Goal: Transaction & Acquisition: Book appointment/travel/reservation

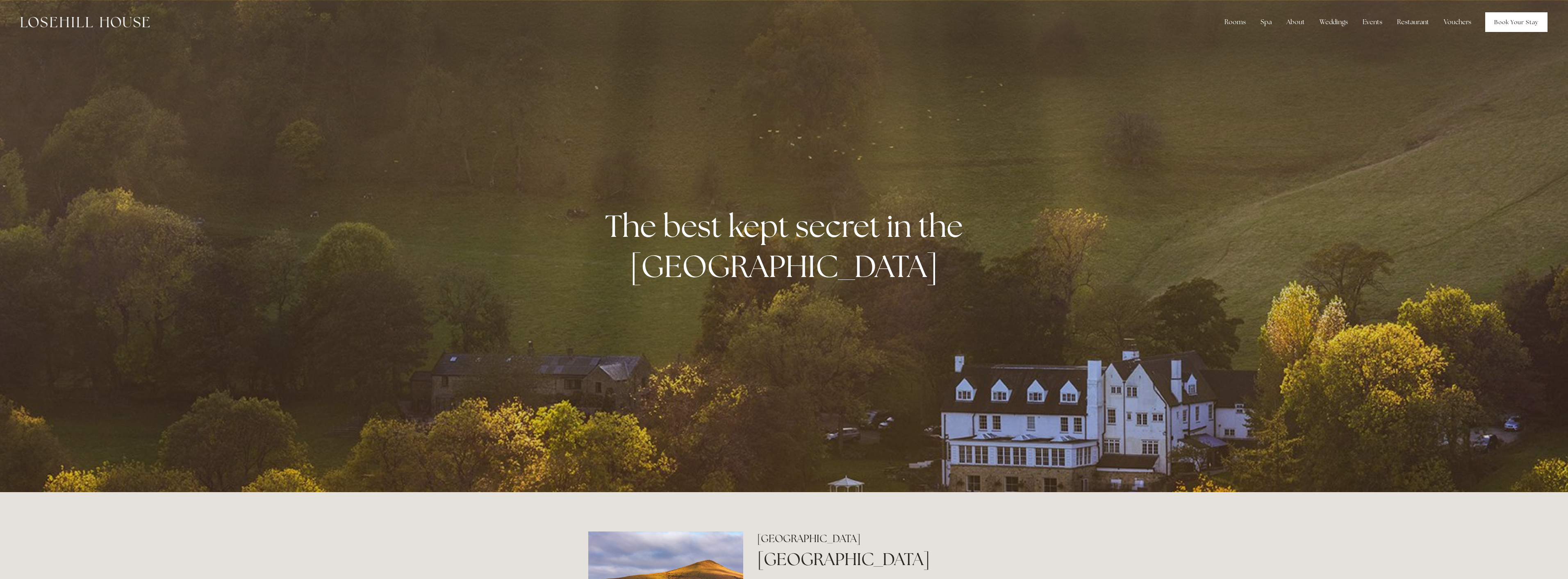
click at [1505, 19] on link "Book Your Stay" at bounding box center [1517, 22] width 62 height 20
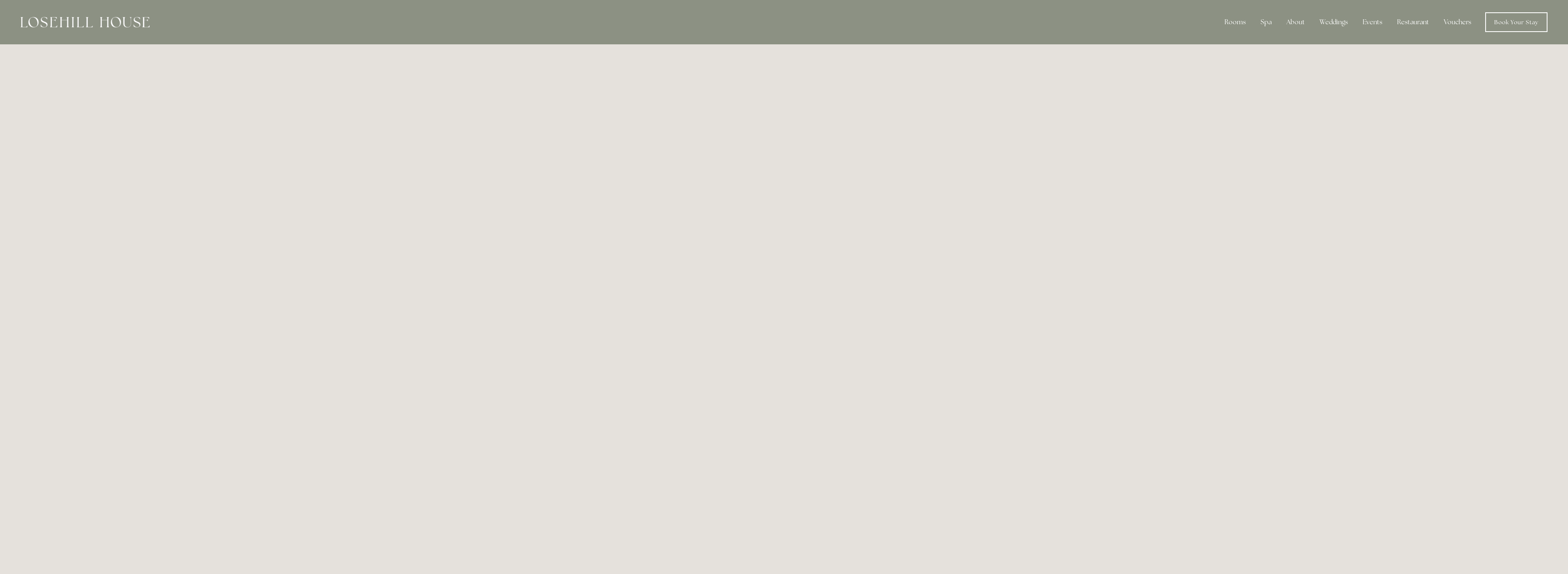
click at [118, 13] on div at bounding box center [85, 22] width 129 height 20
click at [124, 19] on img at bounding box center [85, 22] width 129 height 10
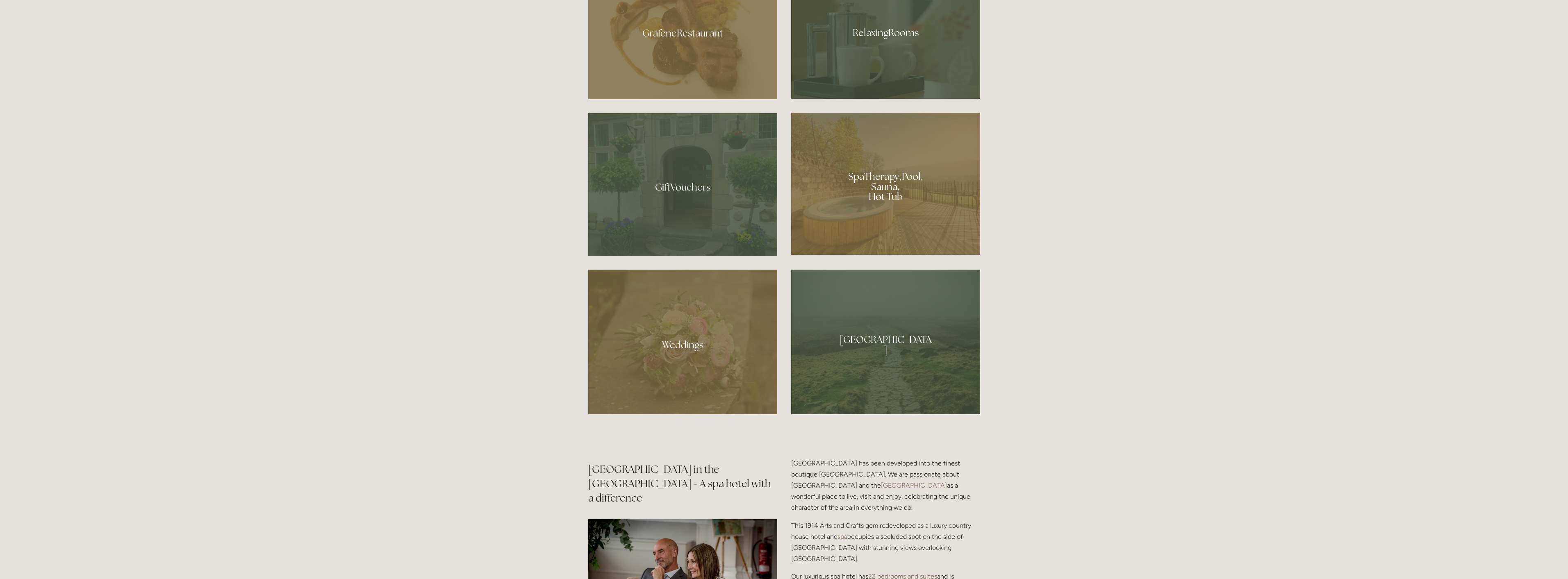
scroll to position [820, 0]
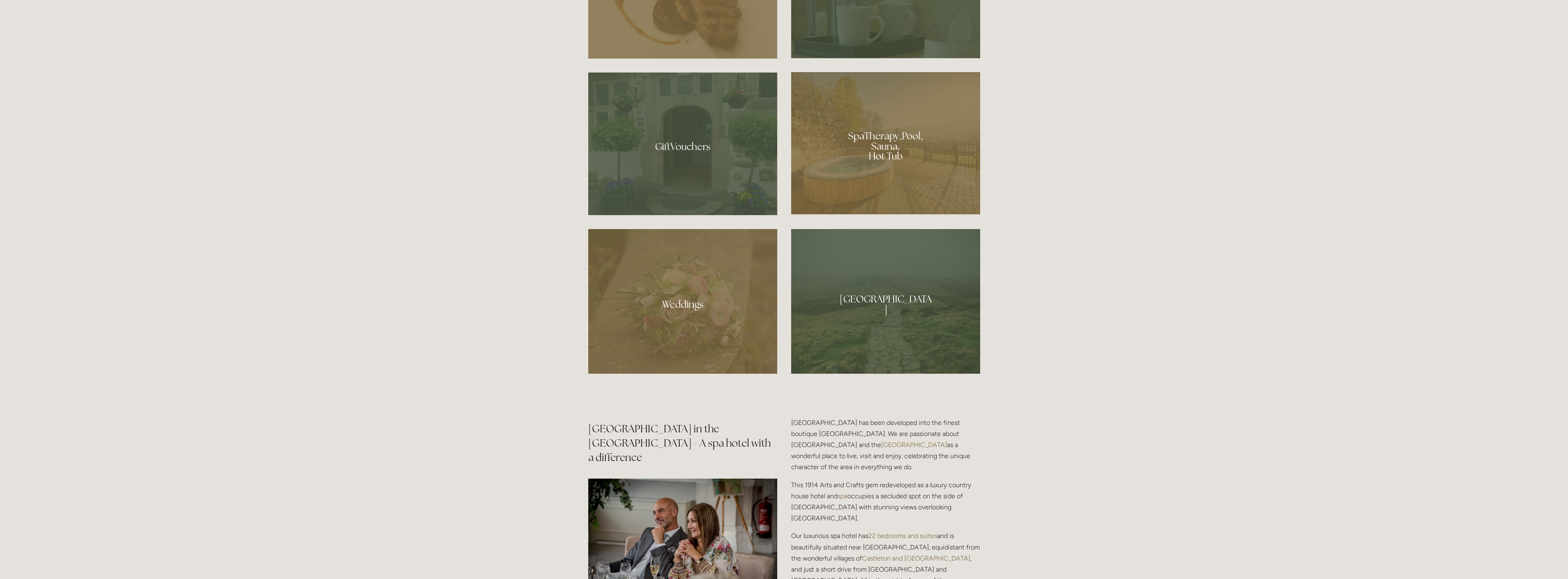
click at [913, 296] on div at bounding box center [886, 301] width 189 height 144
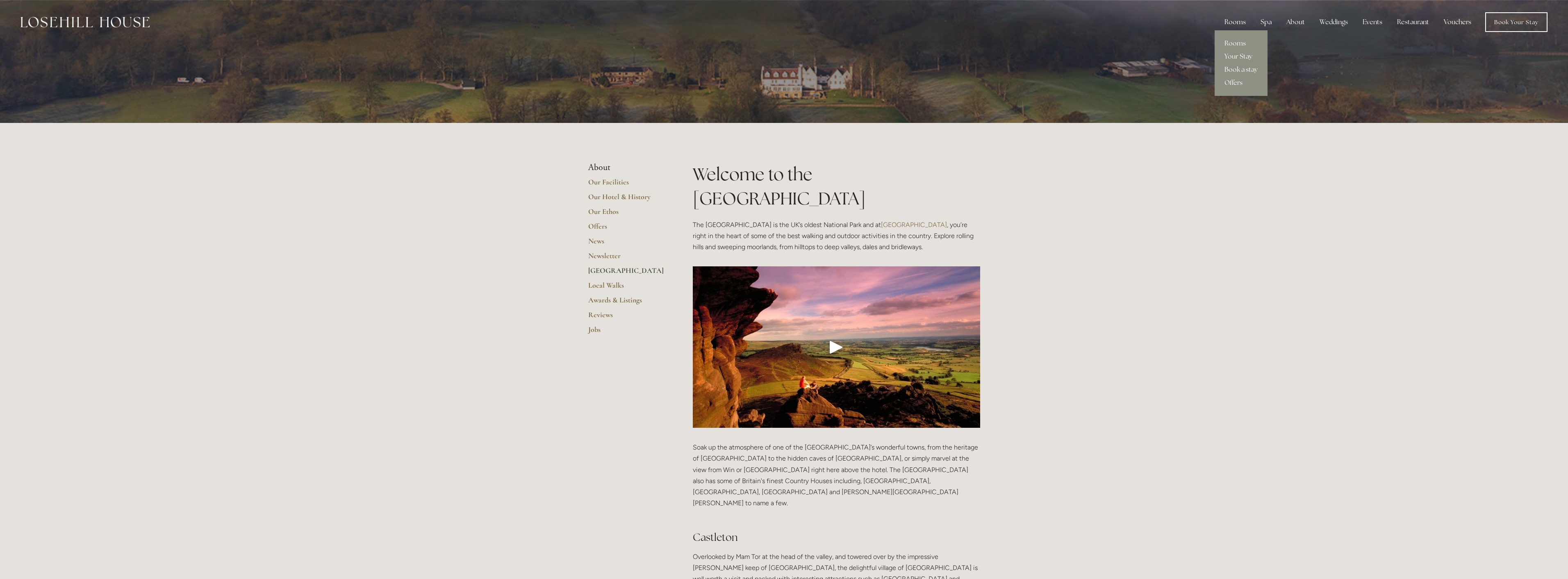
click at [1237, 17] on div "Rooms" at bounding box center [1235, 22] width 34 height 16
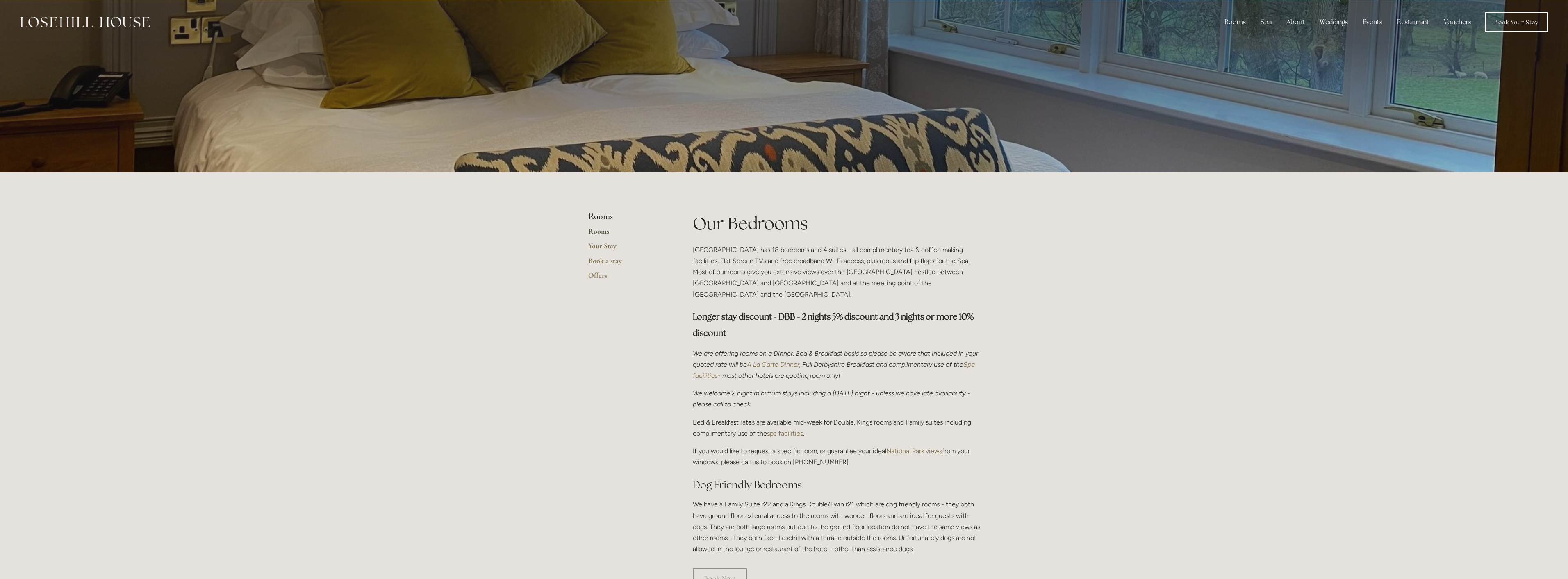
click at [602, 229] on link "Rooms" at bounding box center [628, 234] width 79 height 15
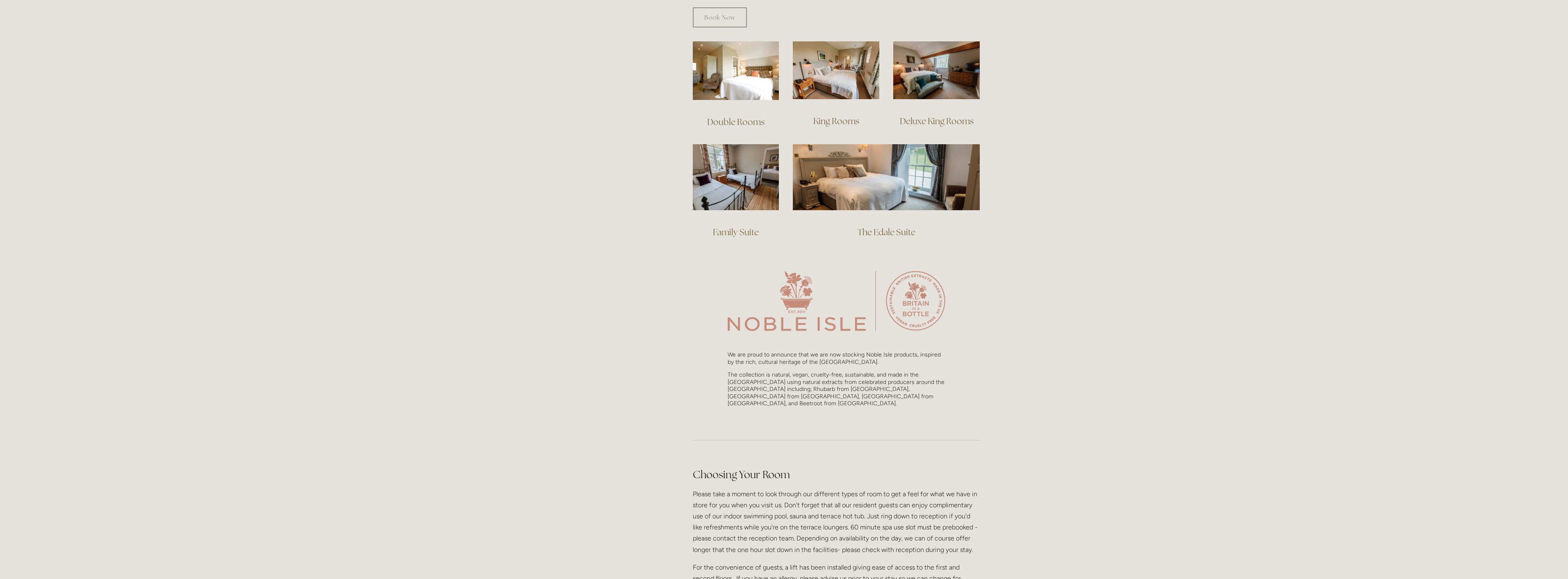
scroll to position [574, 0]
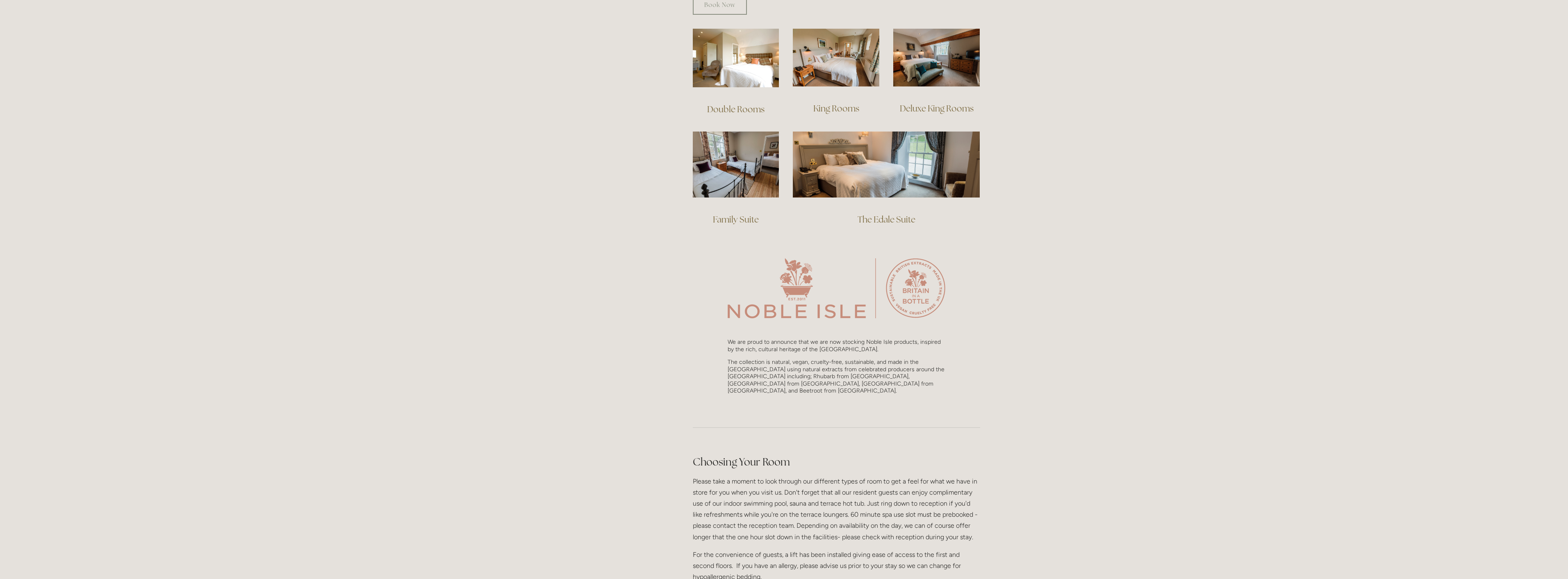
click at [731, 214] on link "Family Suite" at bounding box center [736, 219] width 46 height 11
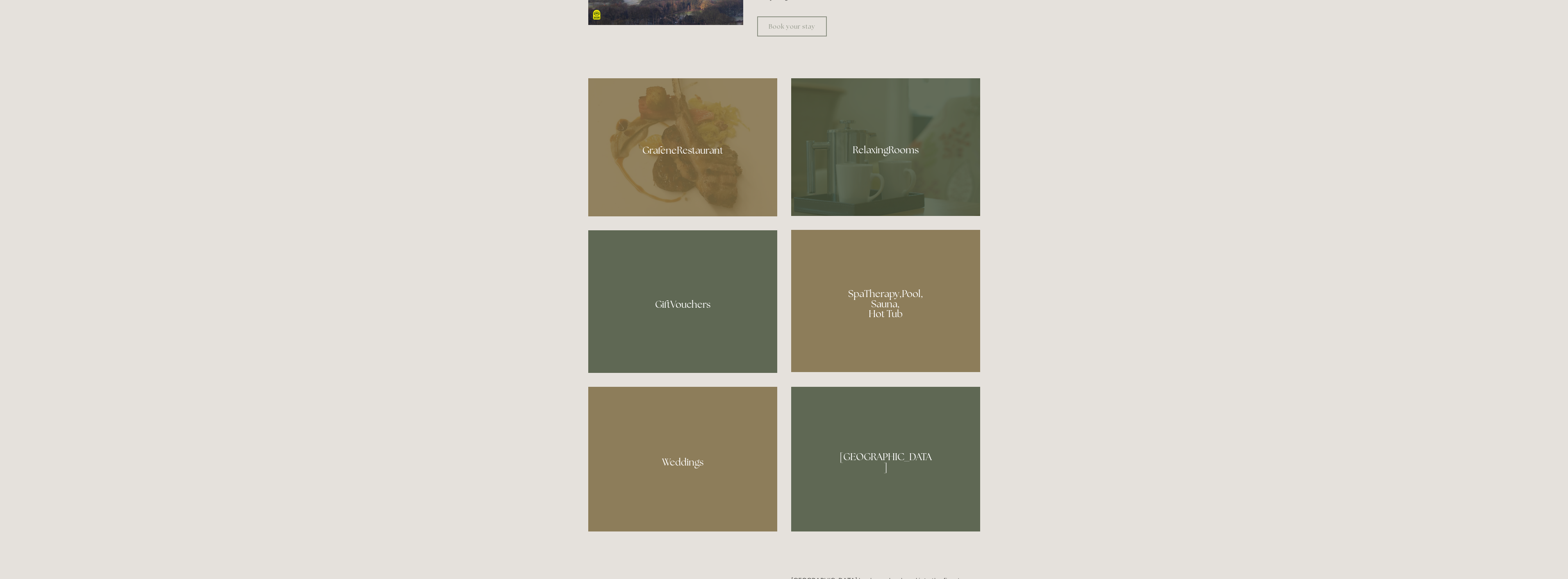
scroll to position [820, 0]
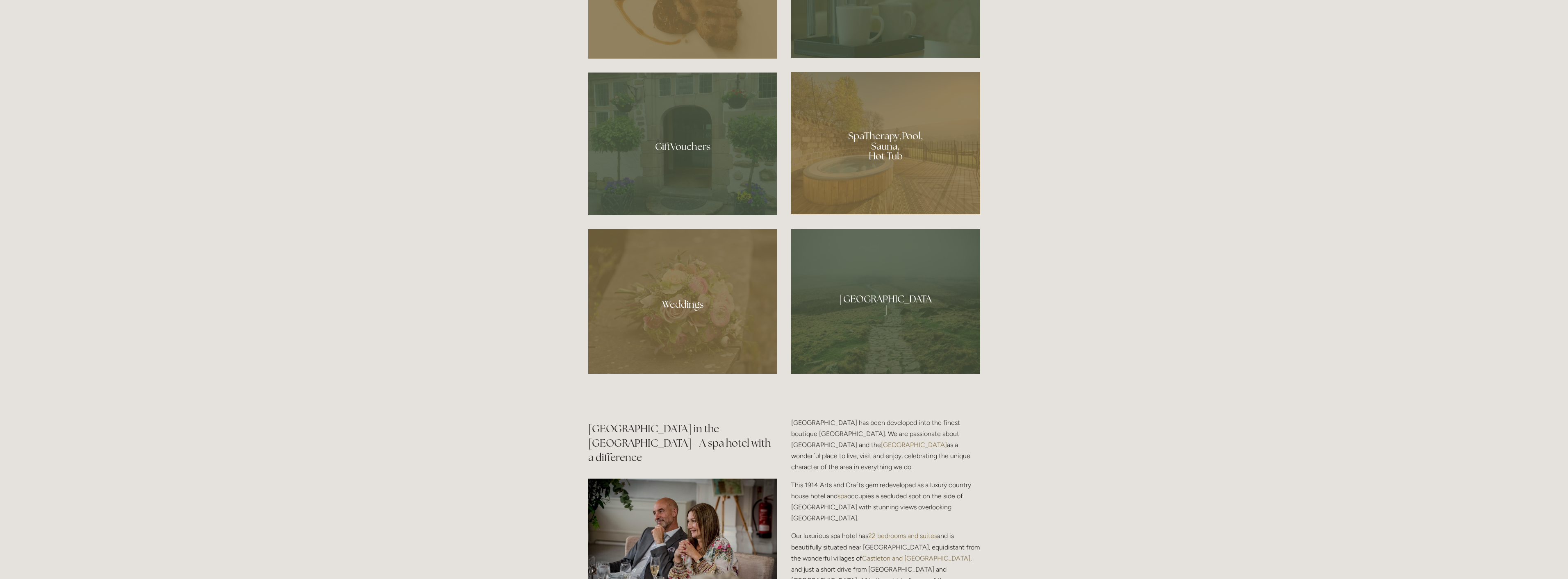
click at [881, 137] on div at bounding box center [886, 143] width 189 height 142
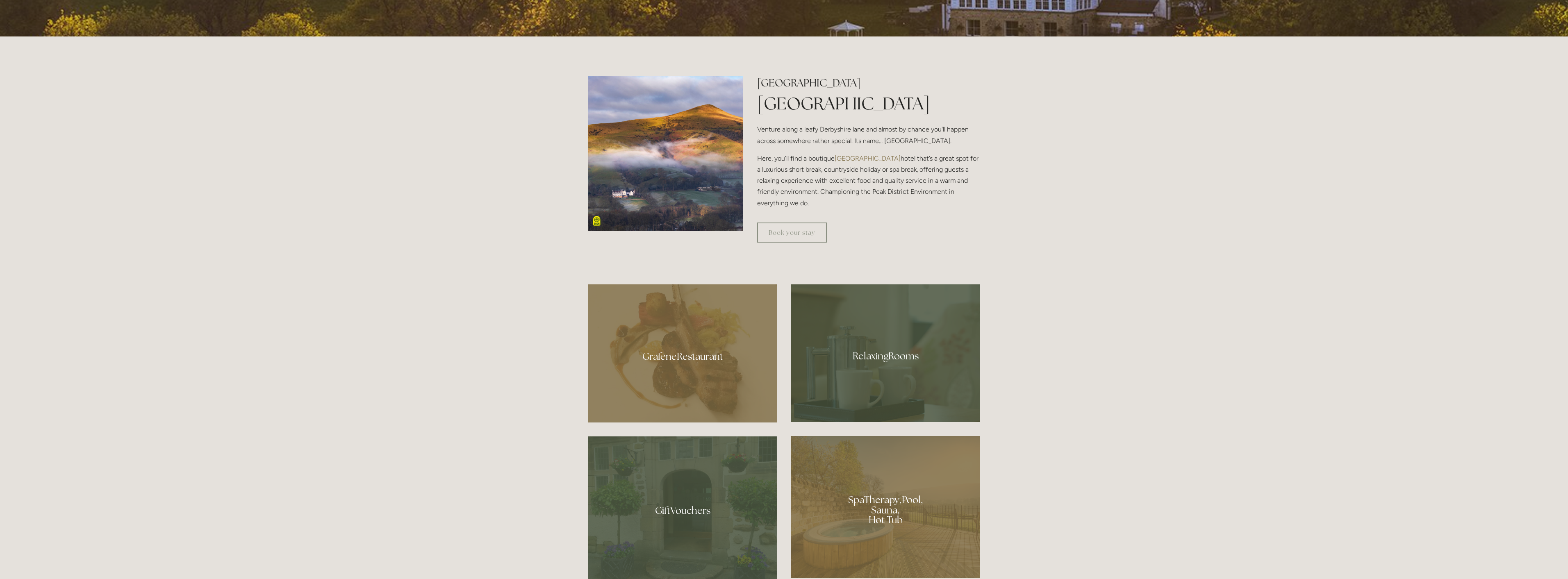
scroll to position [451, 0]
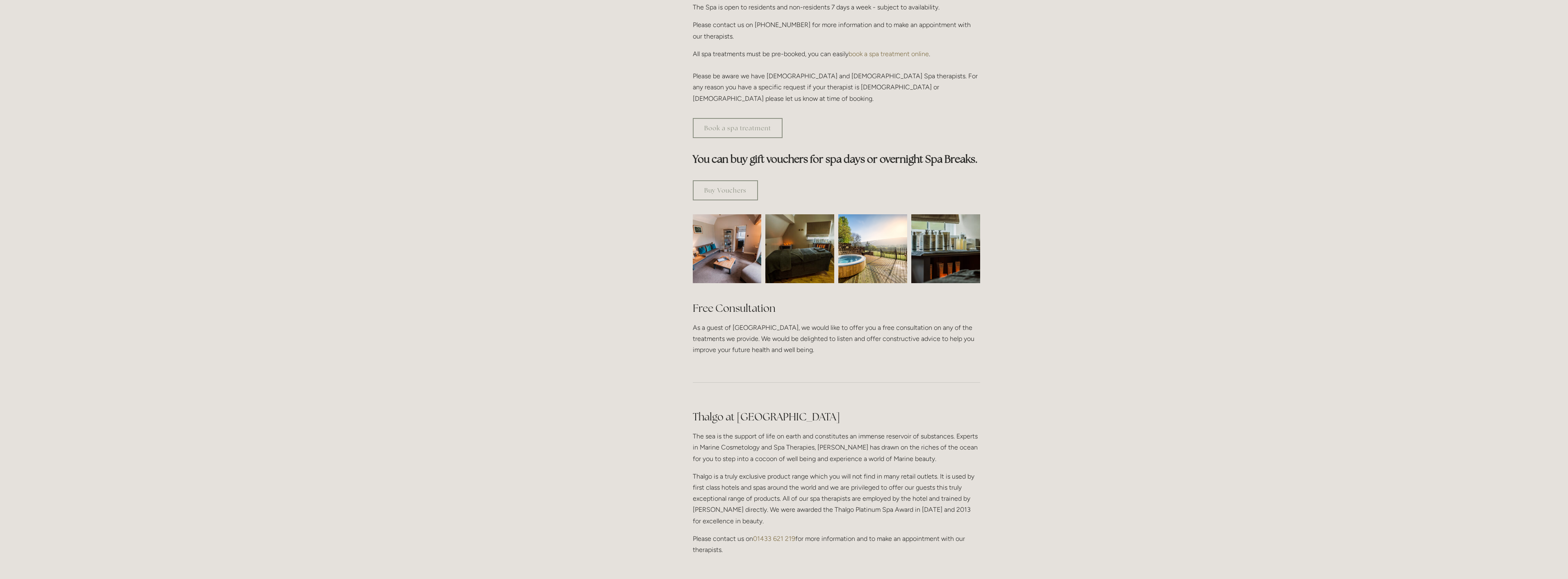
scroll to position [369, 0]
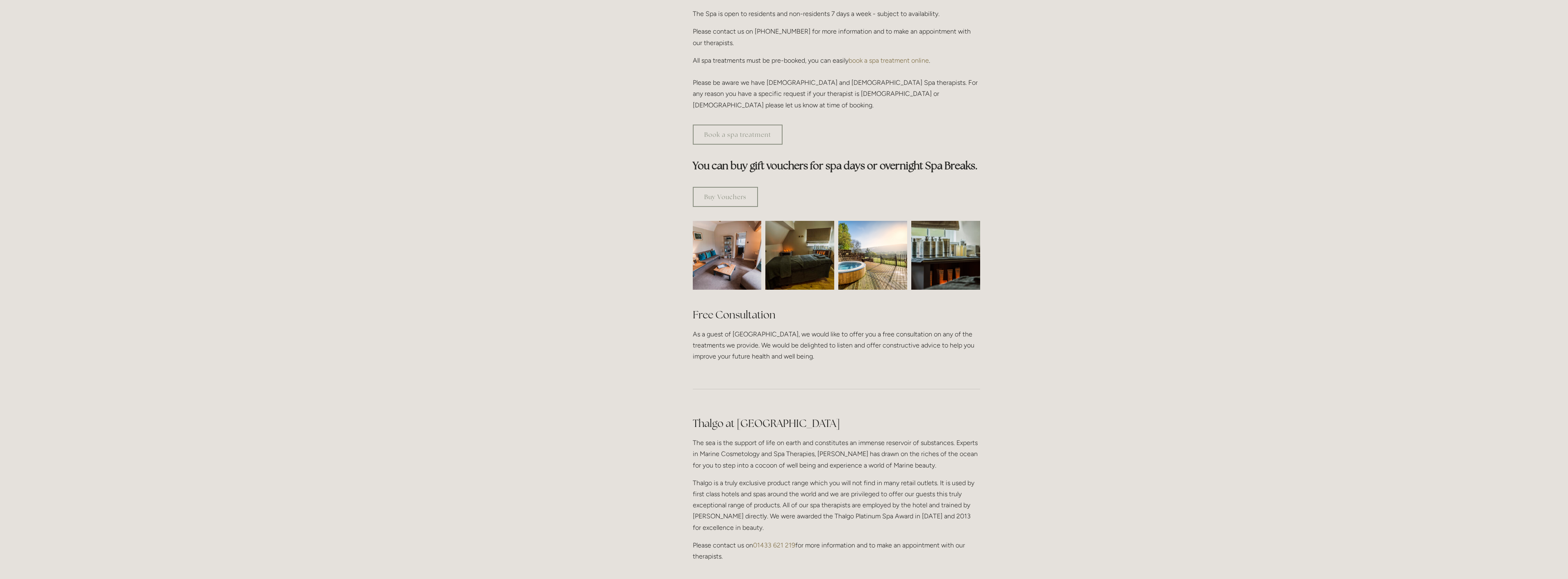
click at [799, 222] on img at bounding box center [800, 255] width 103 height 69
click at [790, 221] on img at bounding box center [800, 255] width 103 height 69
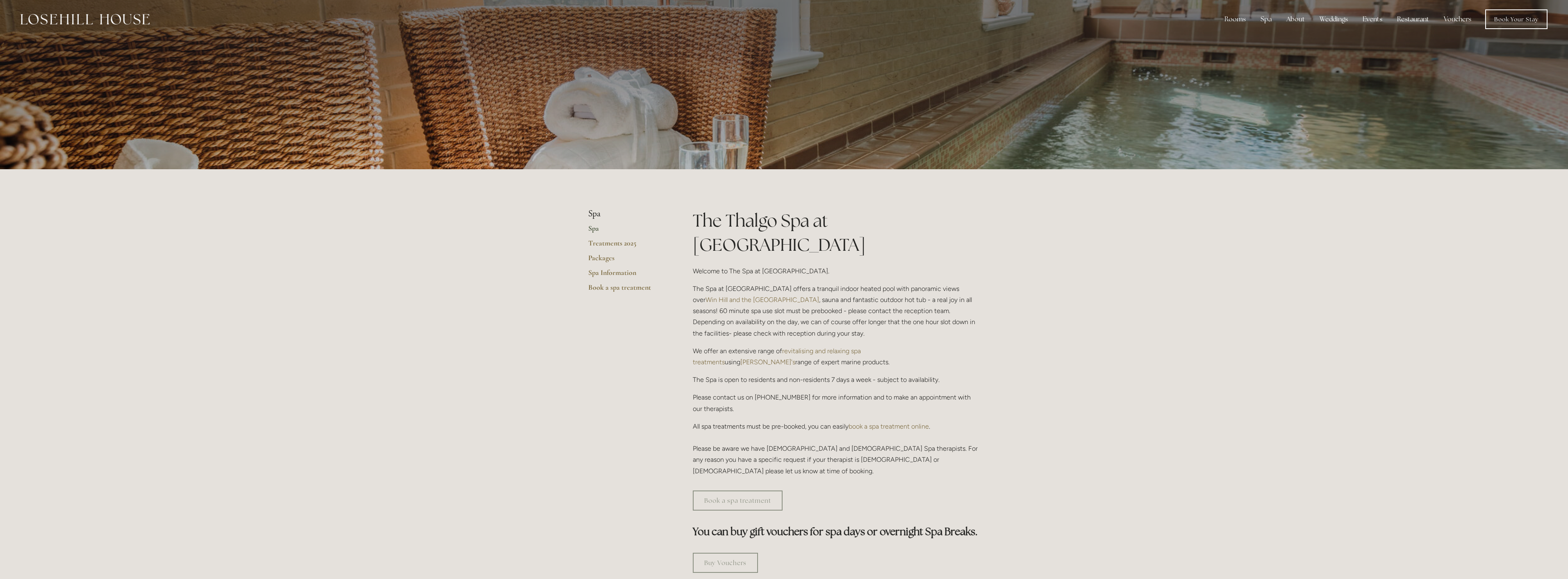
scroll to position [0, 0]
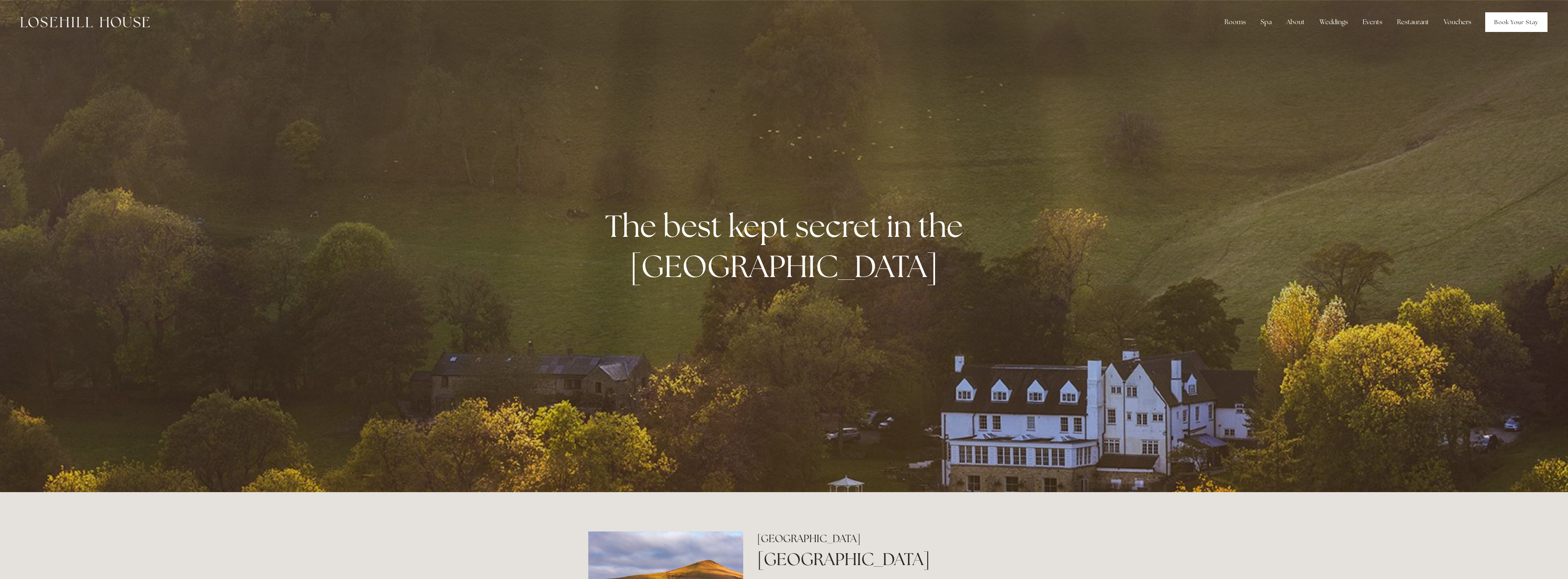
click at [1506, 27] on link "Book Your Stay" at bounding box center [1517, 22] width 62 height 20
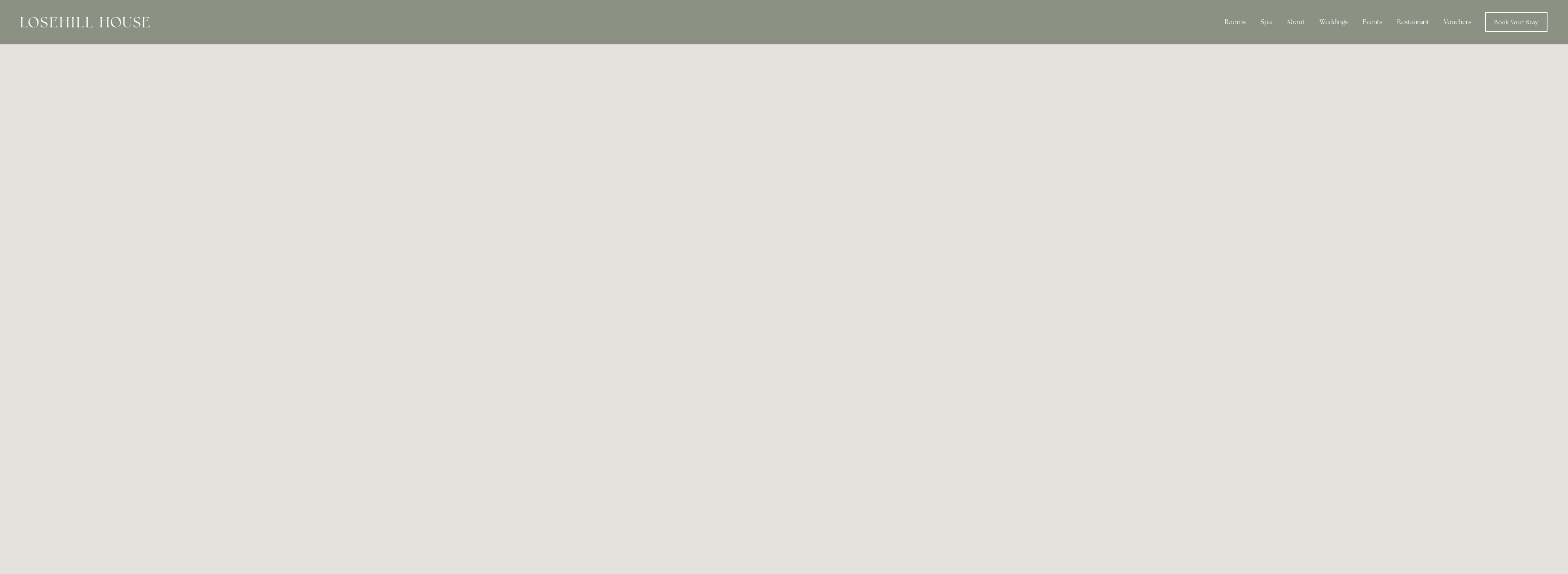
click at [115, 30] on div at bounding box center [85, 22] width 129 height 20
click at [117, 22] on img at bounding box center [85, 22] width 129 height 10
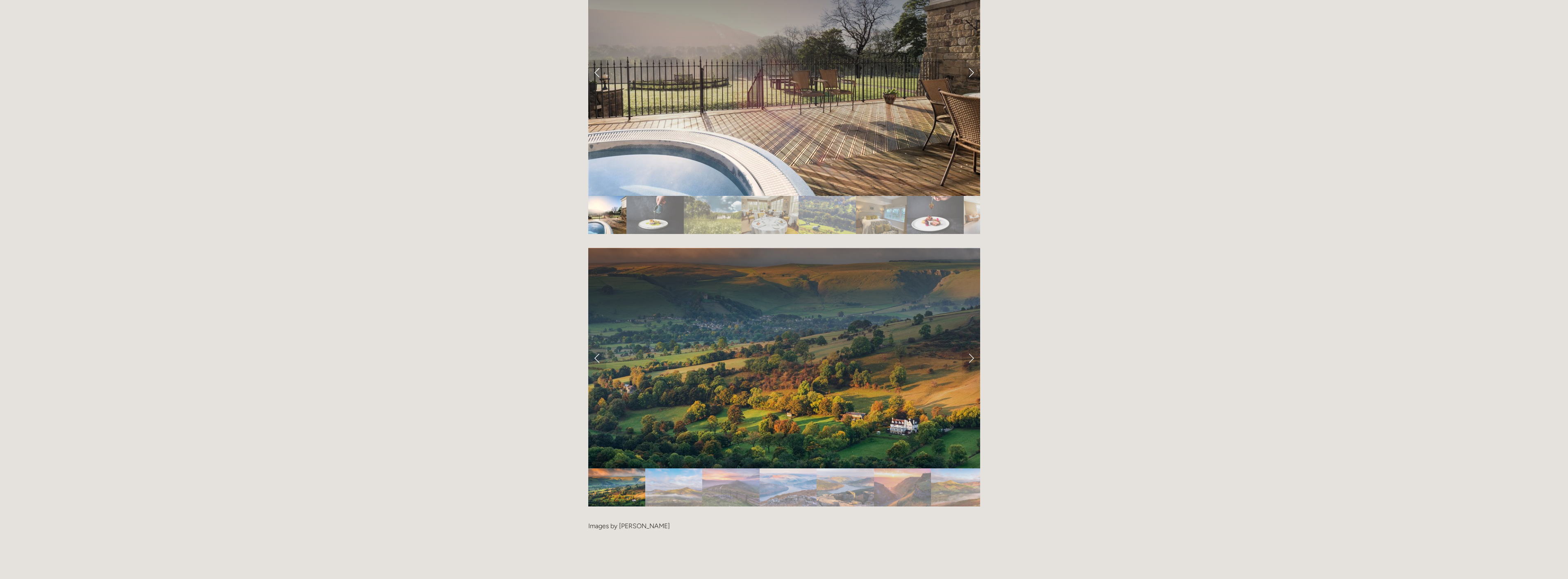
scroll to position [1571, 0]
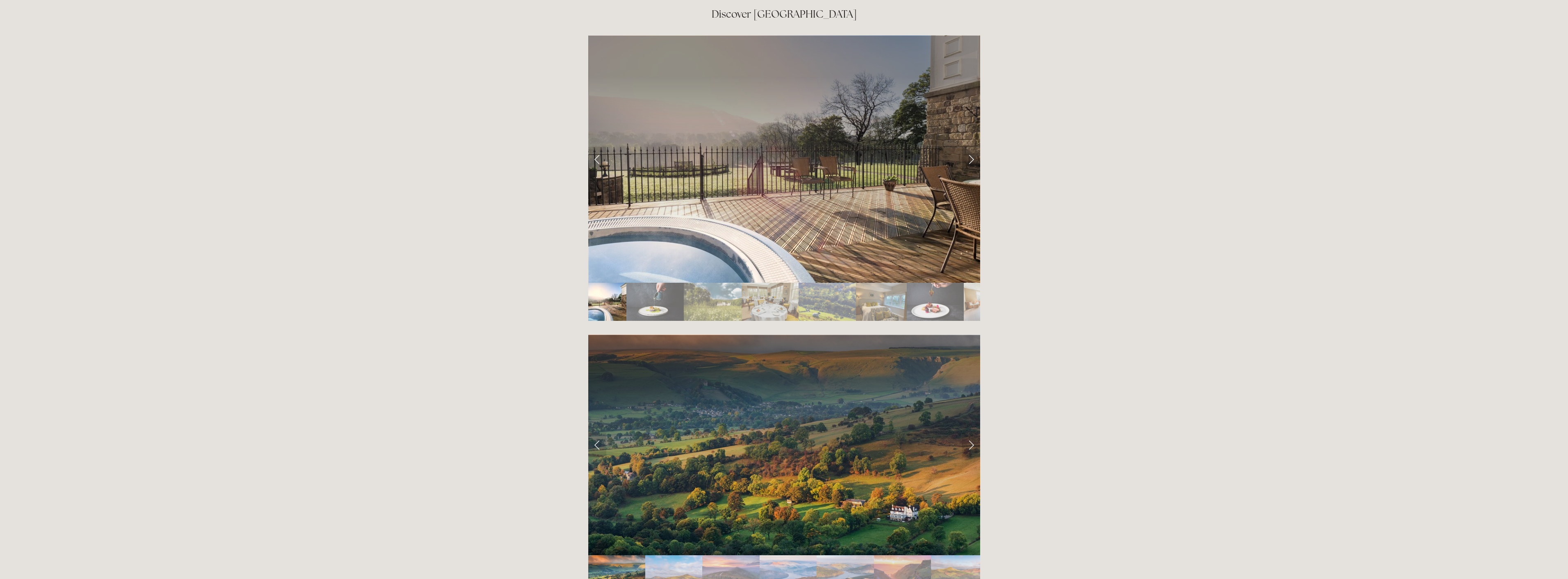
click at [971, 147] on link "Next Slide" at bounding box center [971, 158] width 18 height 24
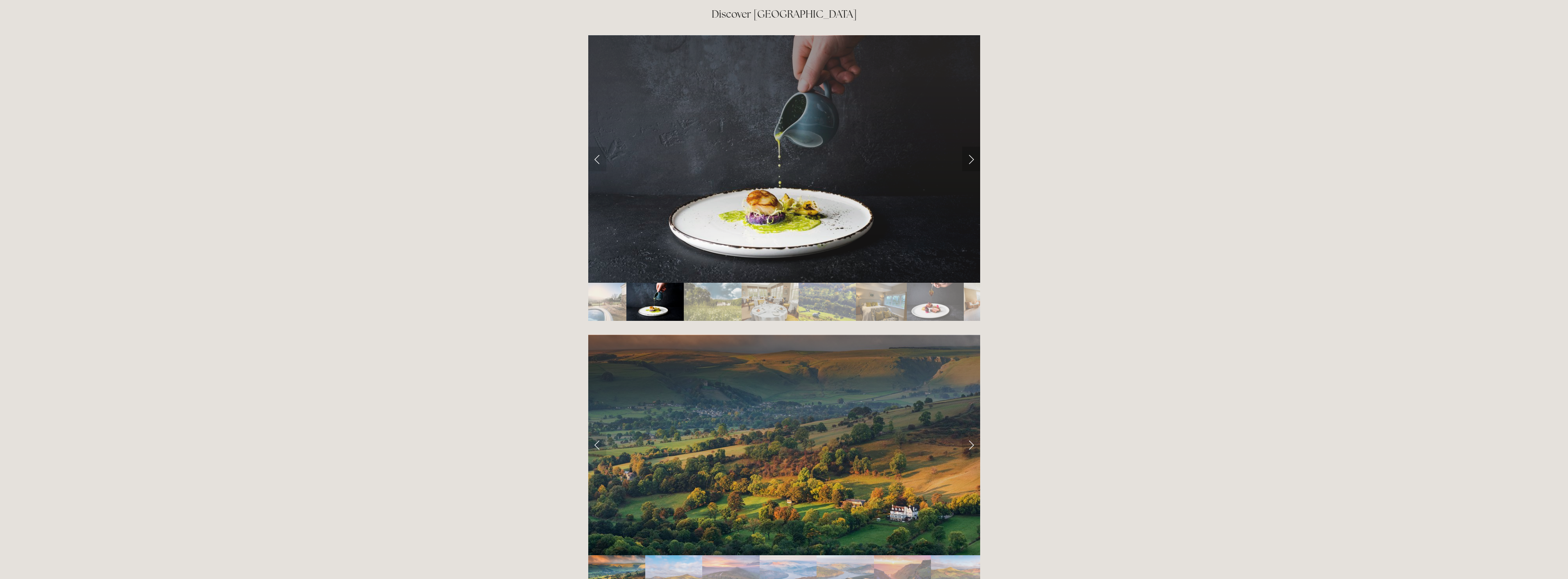
click at [971, 147] on link "Next Slide" at bounding box center [971, 158] width 18 height 24
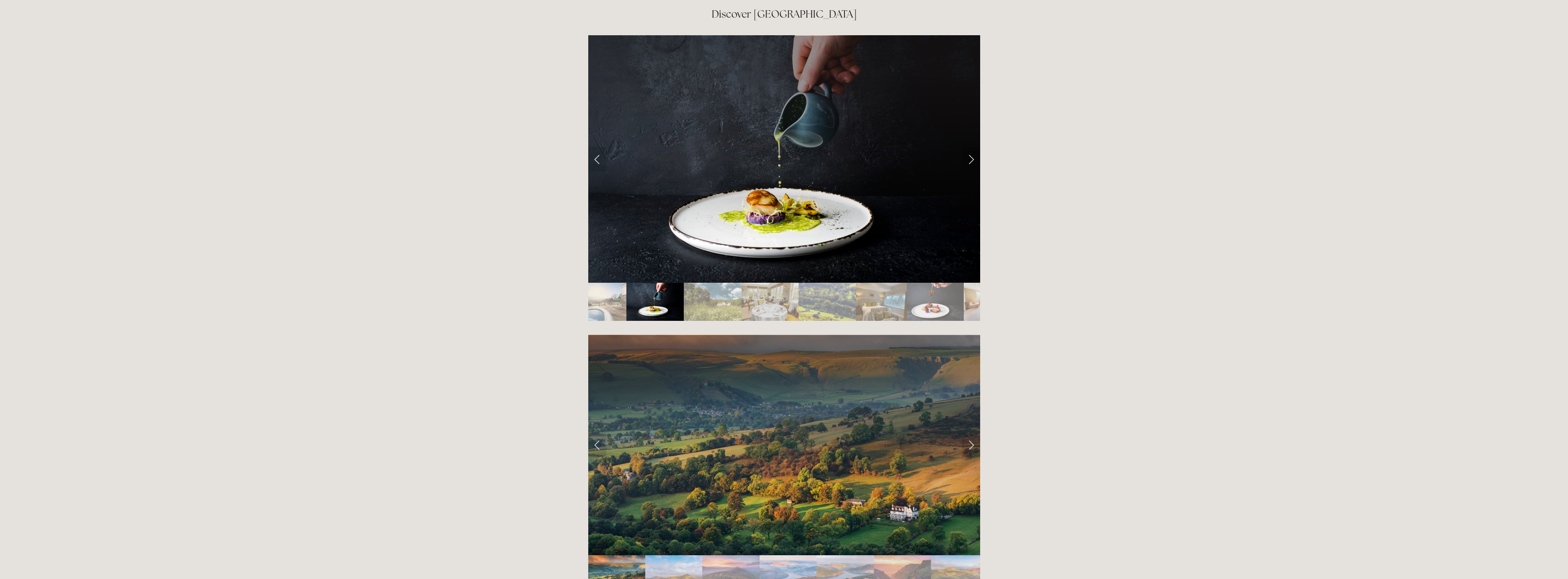
click at [971, 147] on link "Next Slide" at bounding box center [971, 158] width 18 height 24
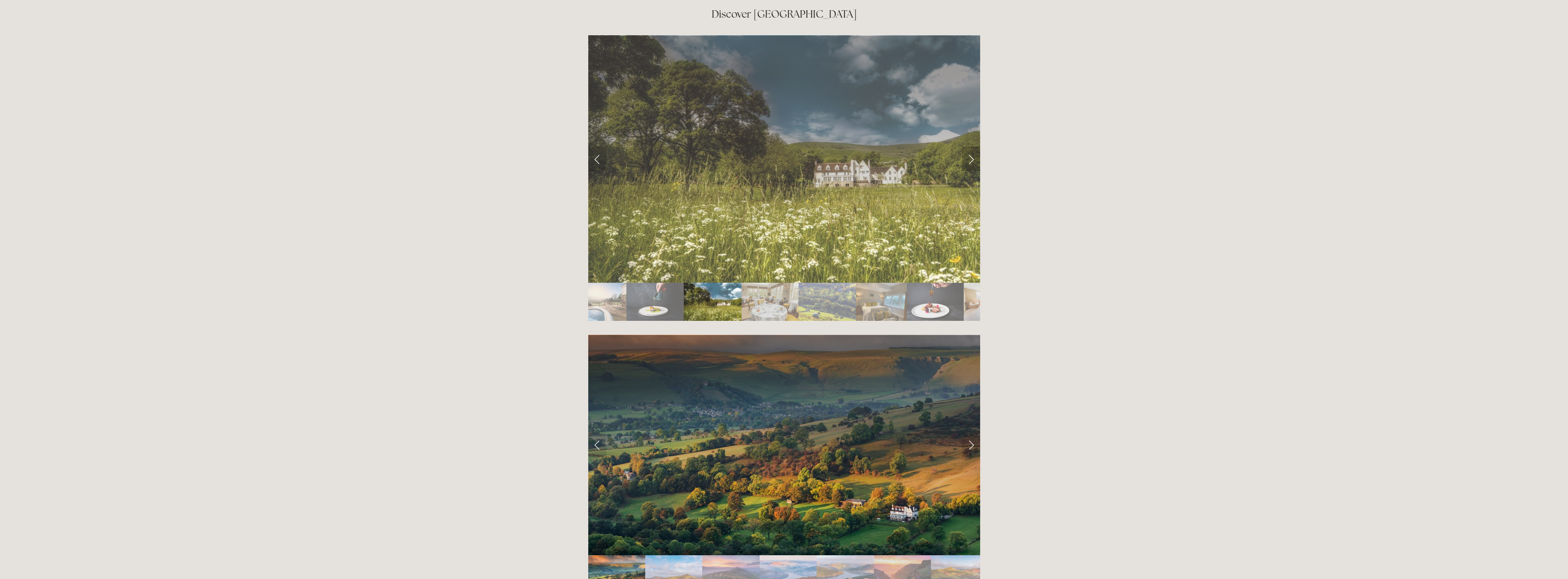
click at [971, 147] on link "Next Slide" at bounding box center [971, 158] width 18 height 24
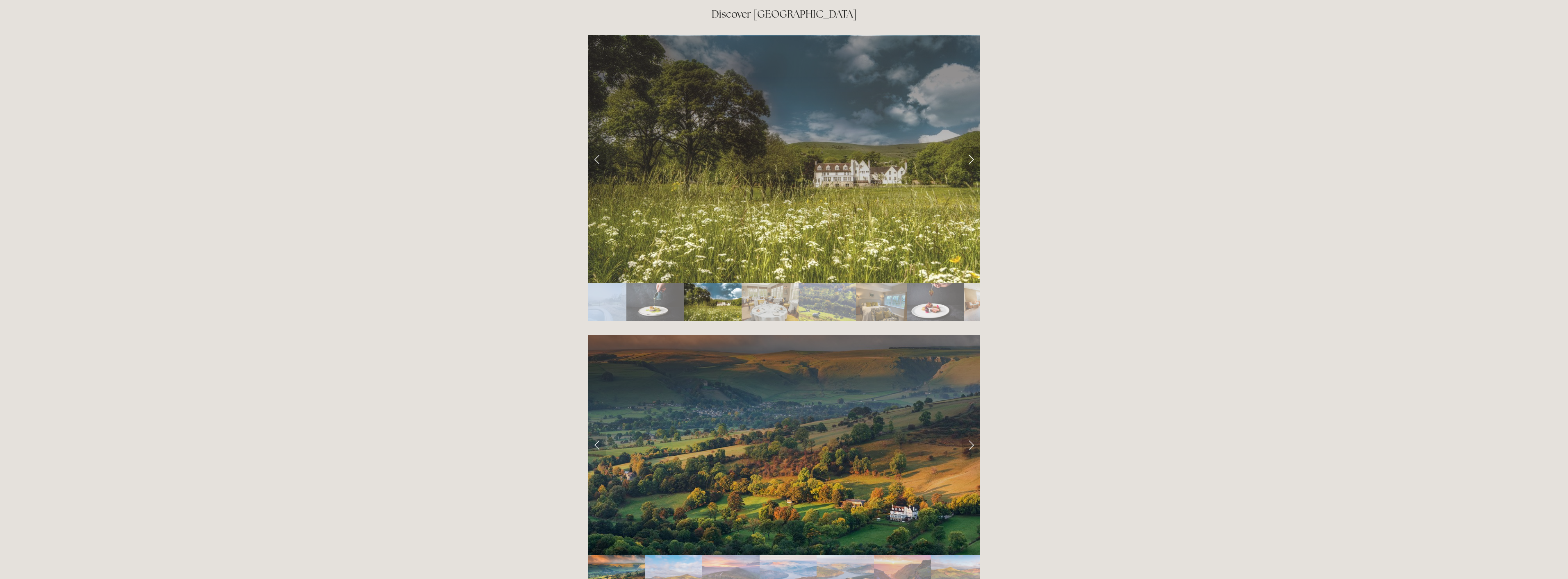
click at [971, 147] on link "Next Slide" at bounding box center [971, 158] width 18 height 24
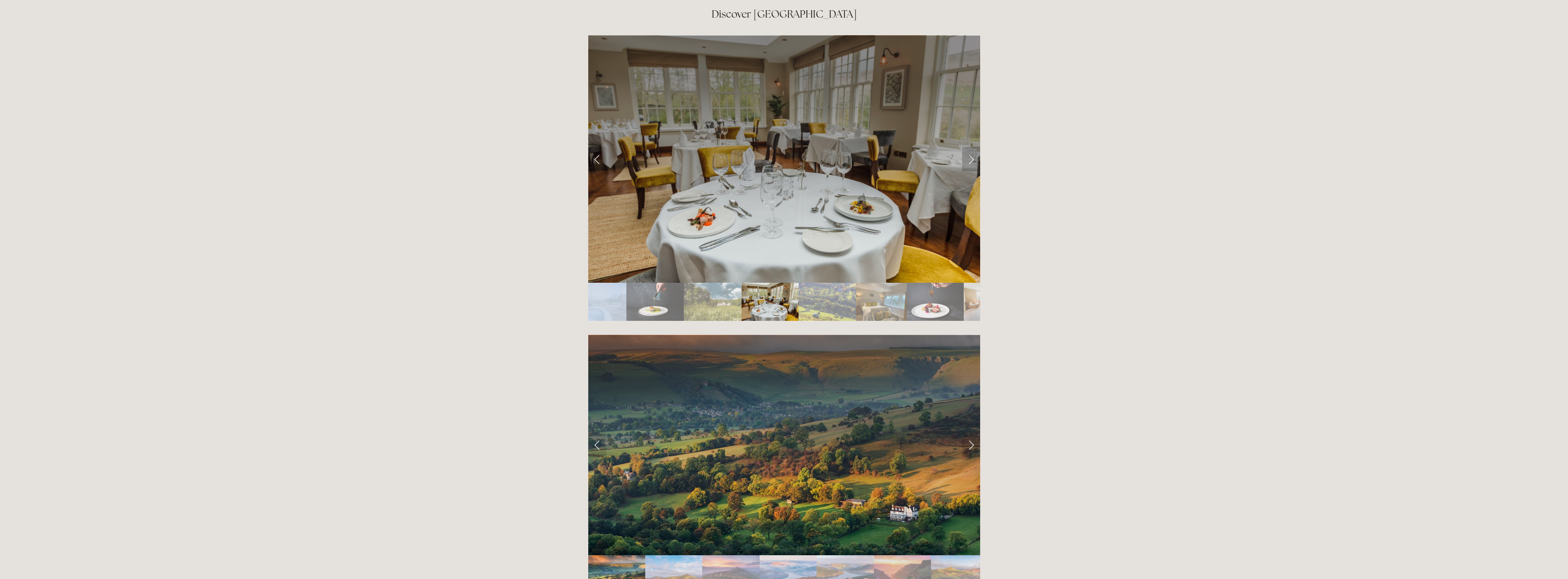
click at [971, 147] on link "Next Slide" at bounding box center [971, 158] width 18 height 24
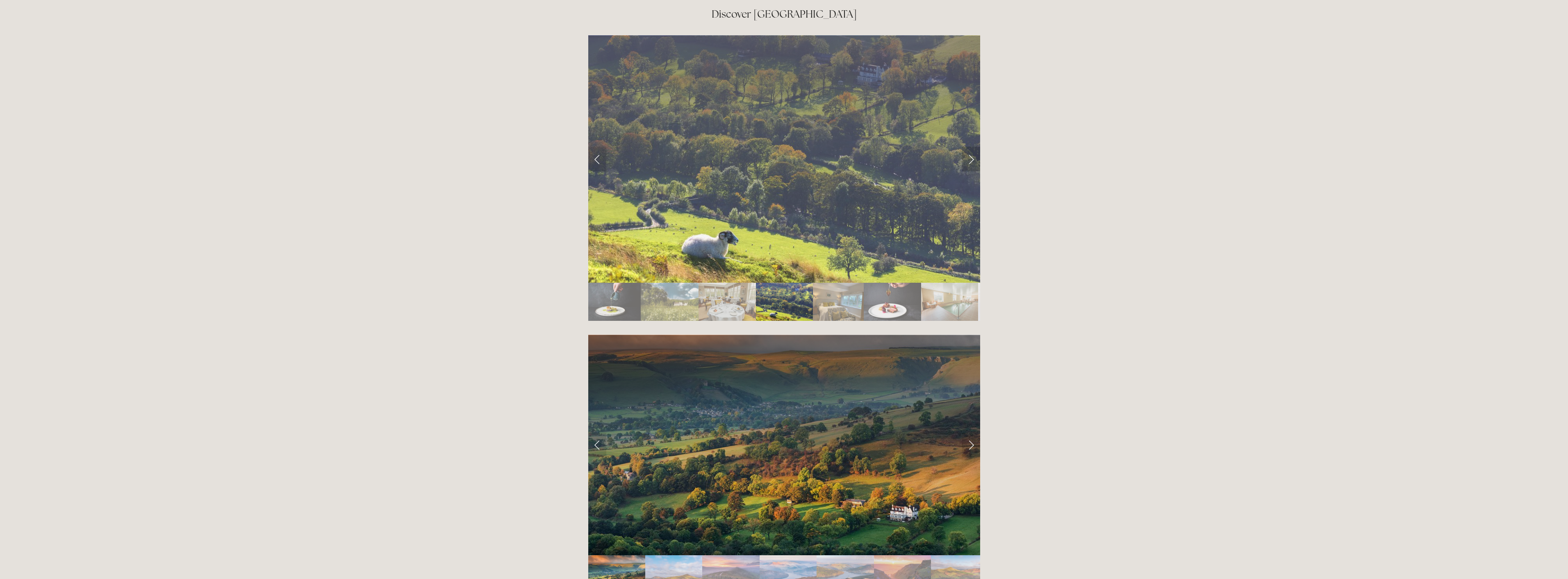
click at [971, 147] on link "Next Slide" at bounding box center [971, 158] width 18 height 24
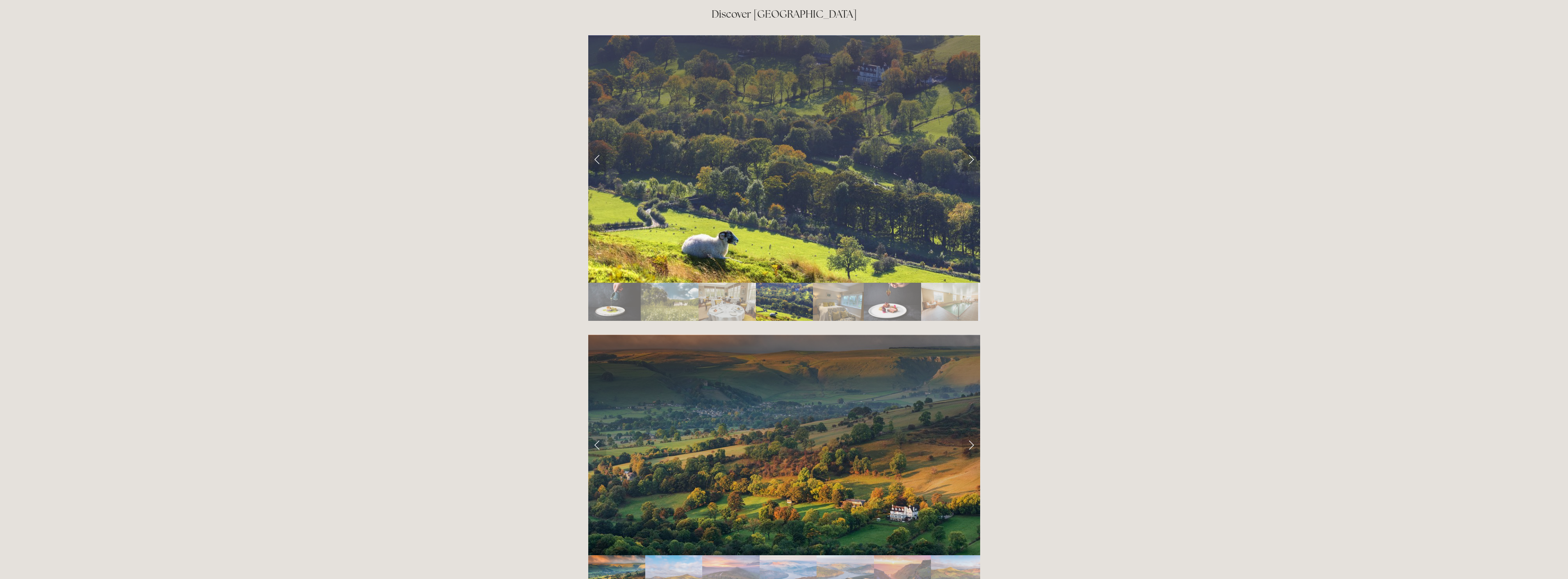
click at [972, 147] on link "Next Slide" at bounding box center [971, 158] width 18 height 24
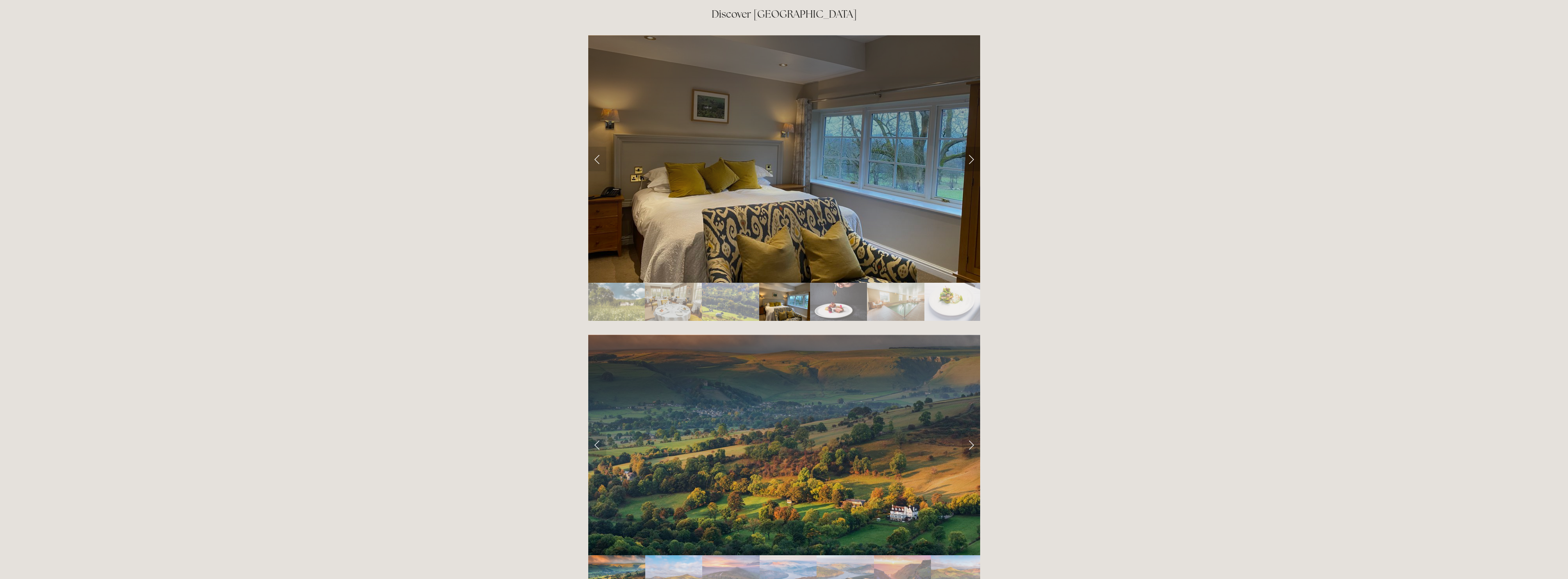
click at [972, 147] on link "Next Slide" at bounding box center [971, 158] width 18 height 24
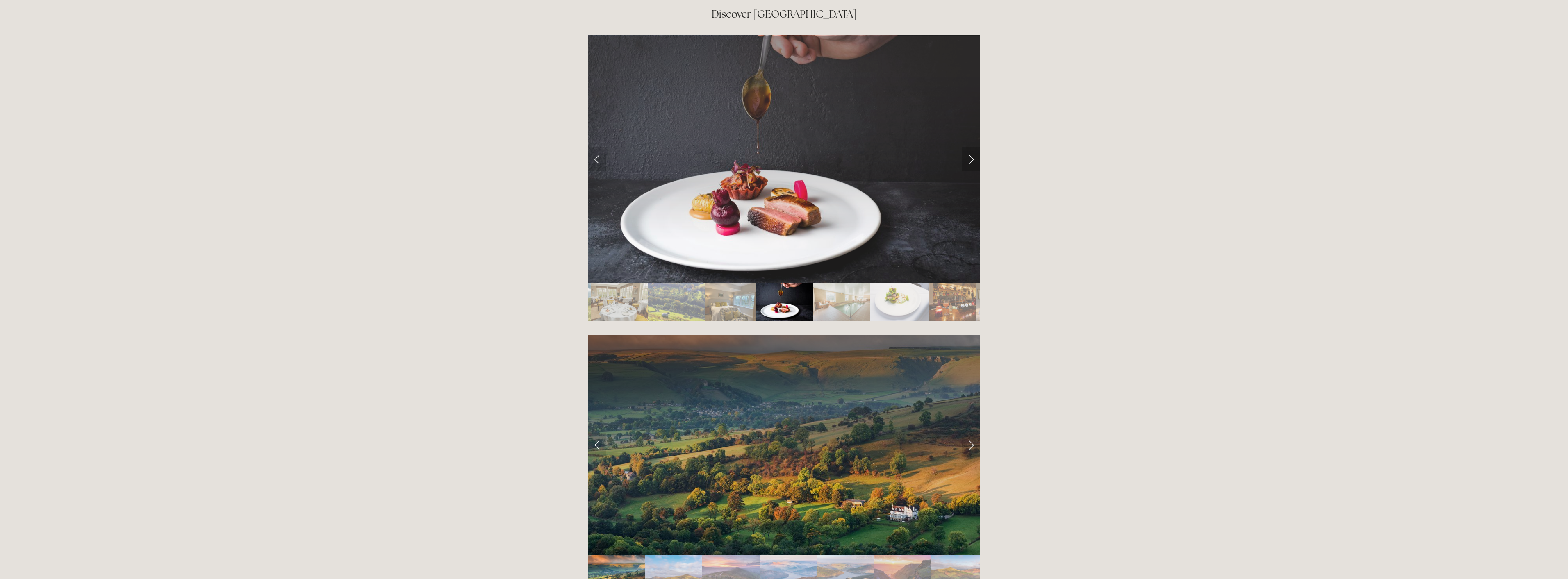
click at [972, 147] on link "Next Slide" at bounding box center [971, 158] width 18 height 24
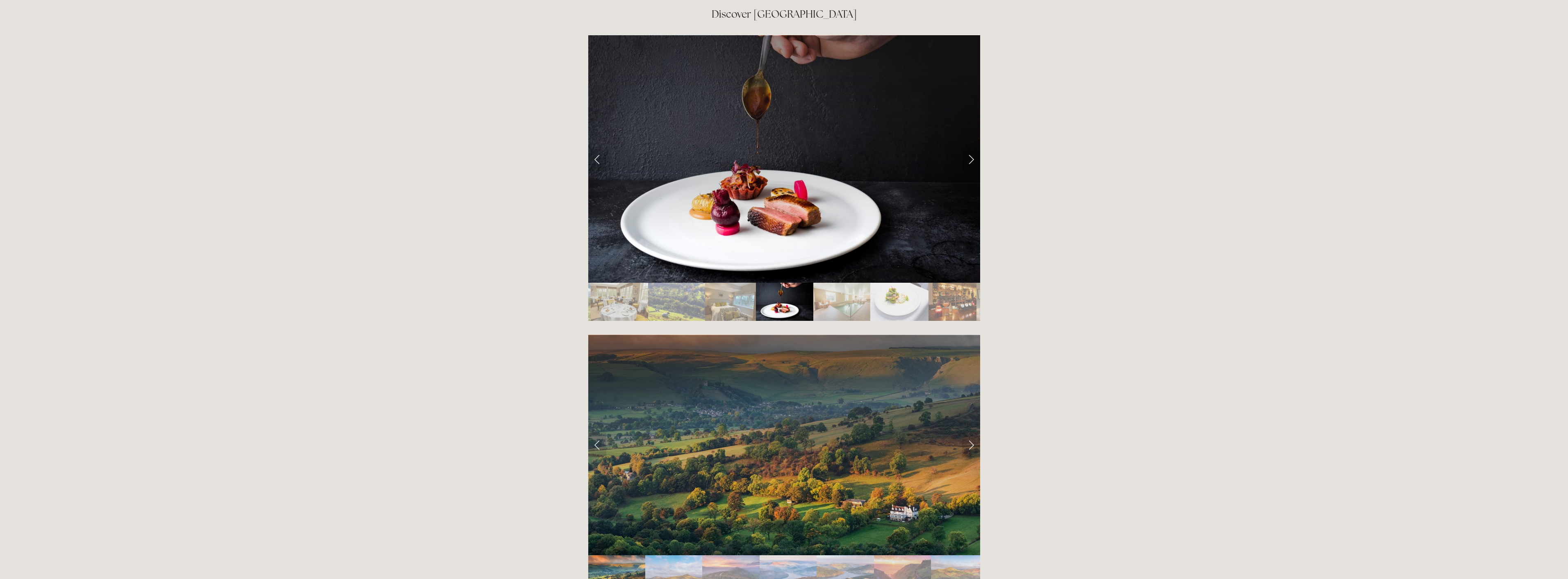
click at [972, 147] on link "Next Slide" at bounding box center [971, 158] width 18 height 24
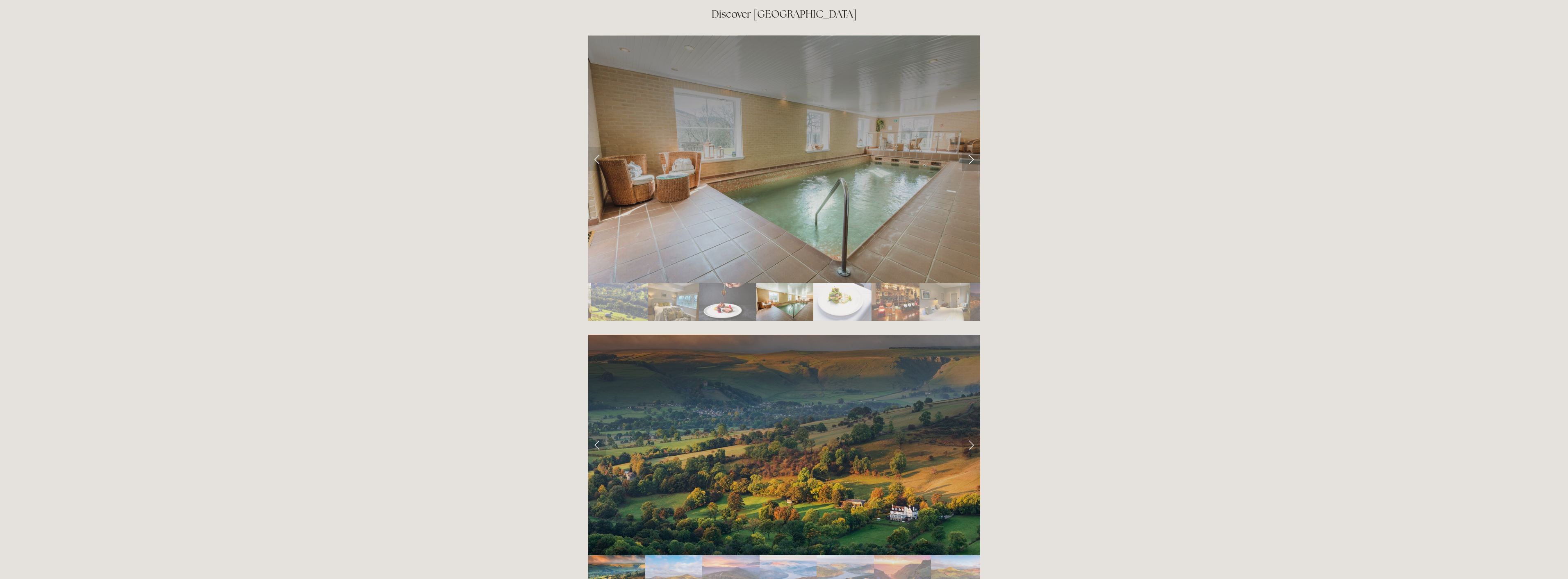
click at [972, 147] on link "Next Slide" at bounding box center [971, 158] width 18 height 24
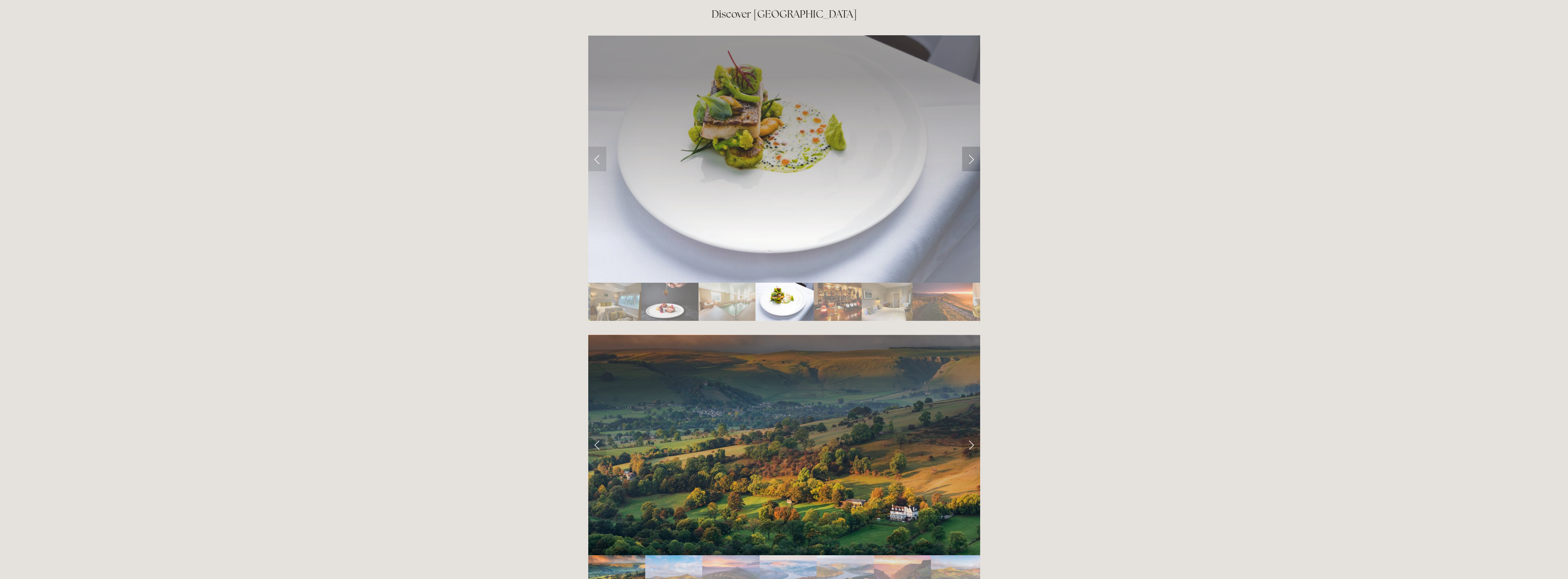
click at [972, 147] on link "Next Slide" at bounding box center [971, 158] width 18 height 24
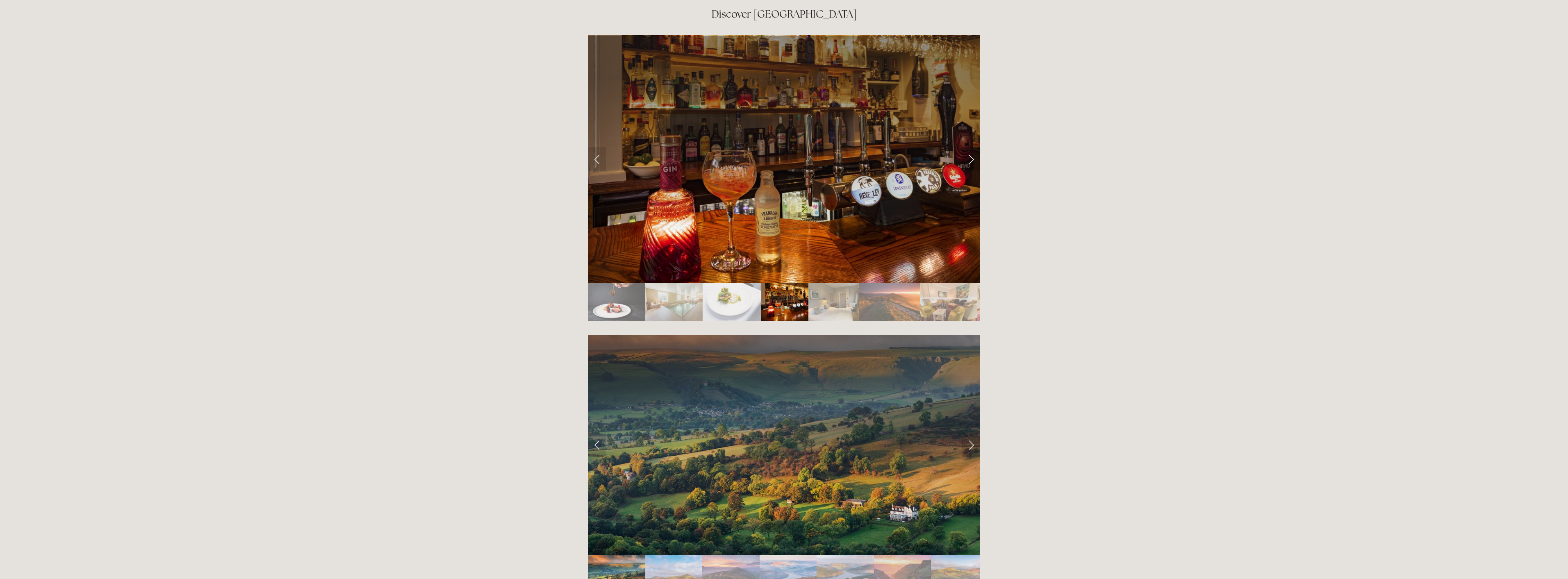
click at [972, 147] on link "Next Slide" at bounding box center [971, 158] width 18 height 24
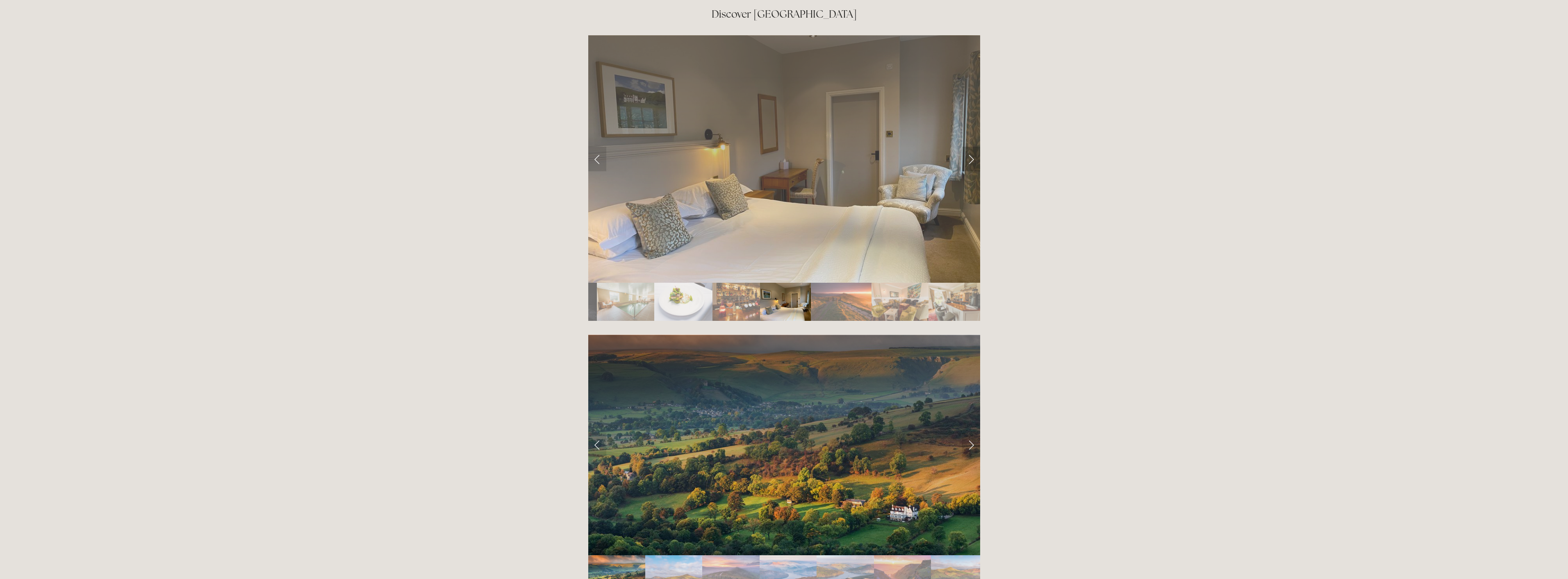
click at [972, 147] on link "Next Slide" at bounding box center [971, 158] width 18 height 24
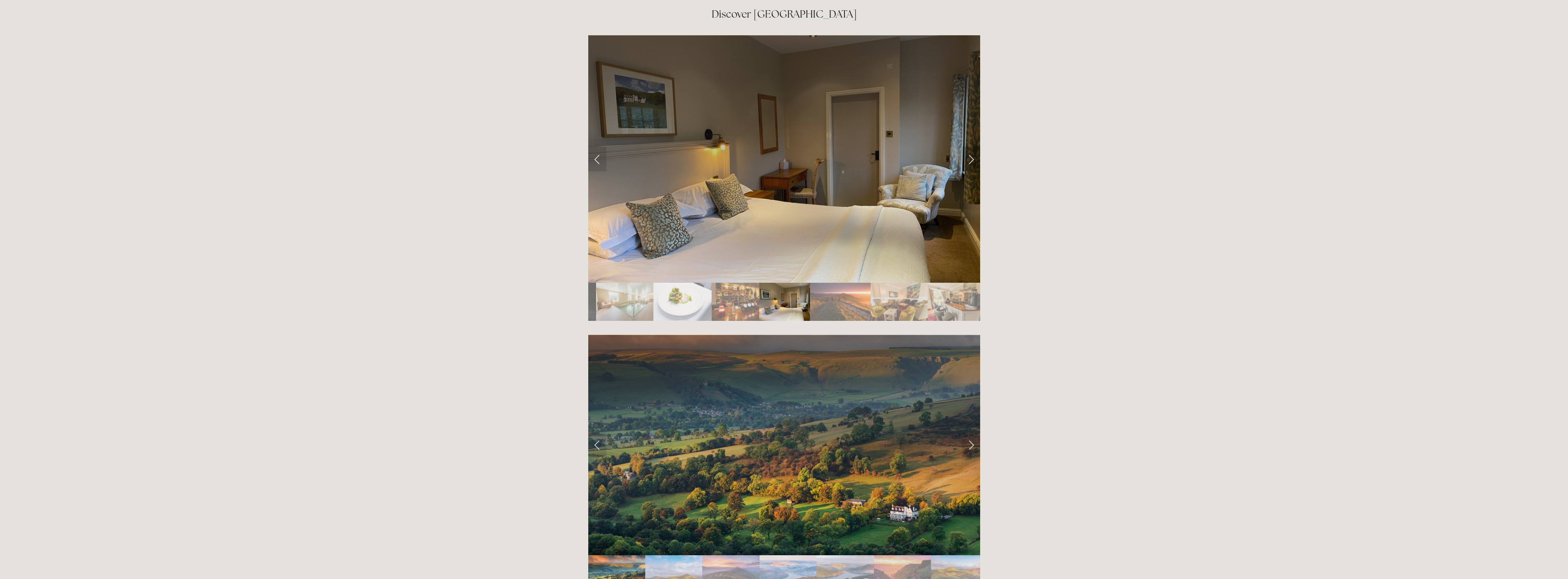
click at [972, 147] on link "Next Slide" at bounding box center [971, 158] width 18 height 24
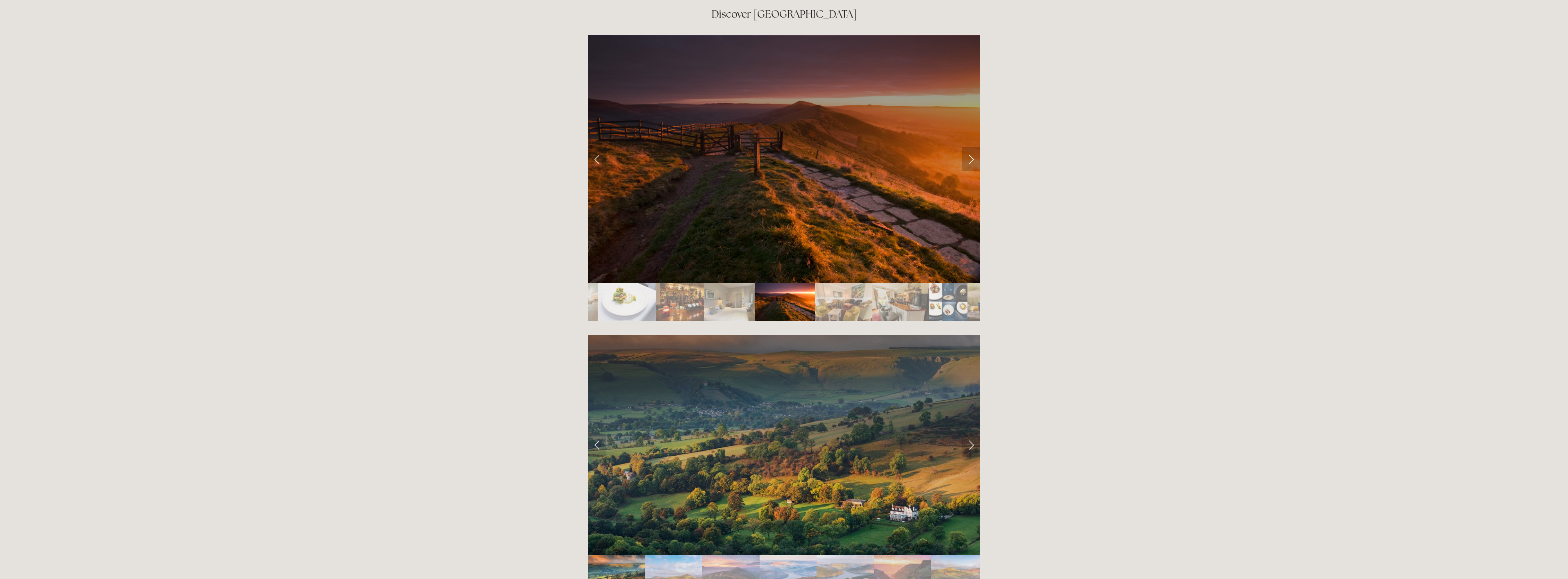
click at [972, 147] on link "Next Slide" at bounding box center [971, 158] width 18 height 24
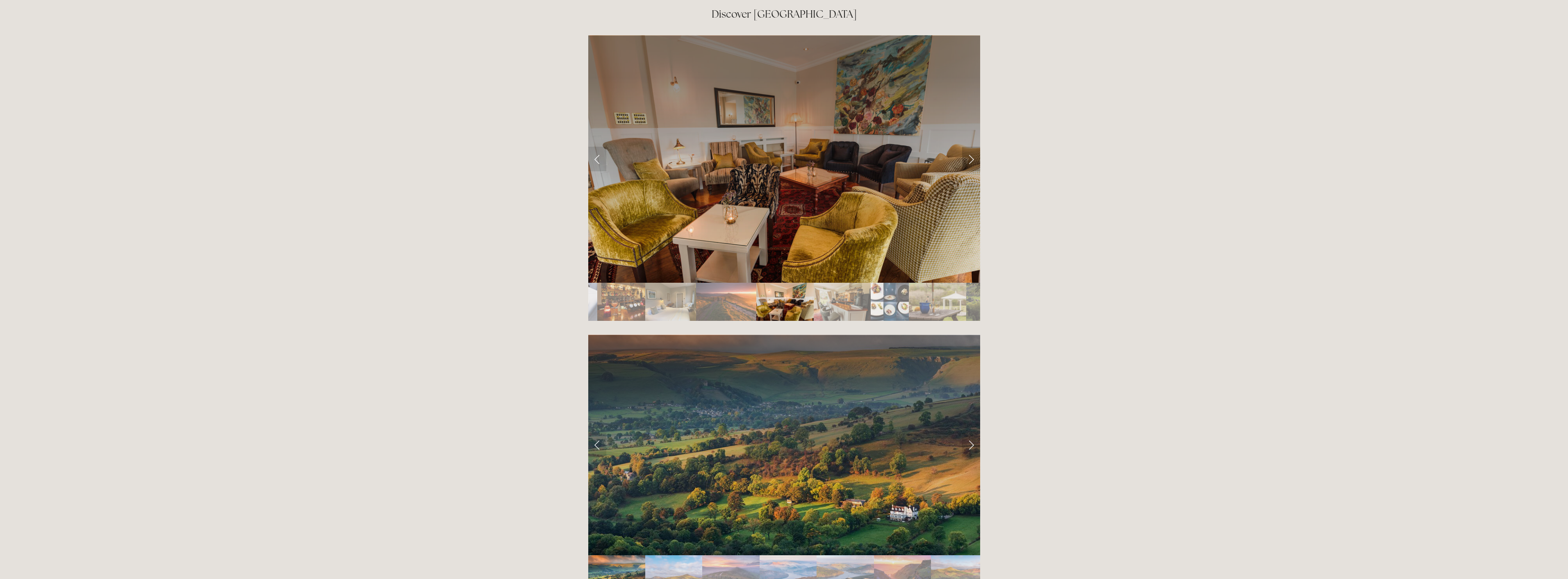
click at [972, 147] on link "Next Slide" at bounding box center [971, 158] width 18 height 24
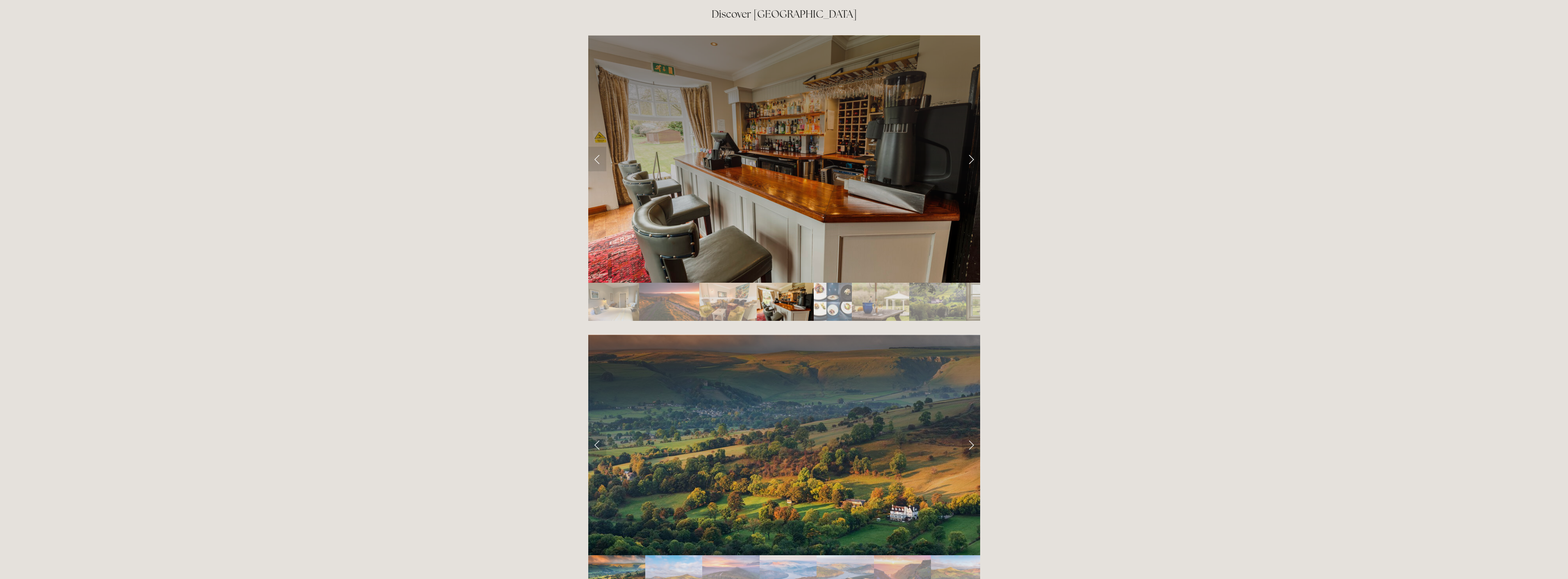
click at [972, 147] on link "Next Slide" at bounding box center [971, 158] width 18 height 24
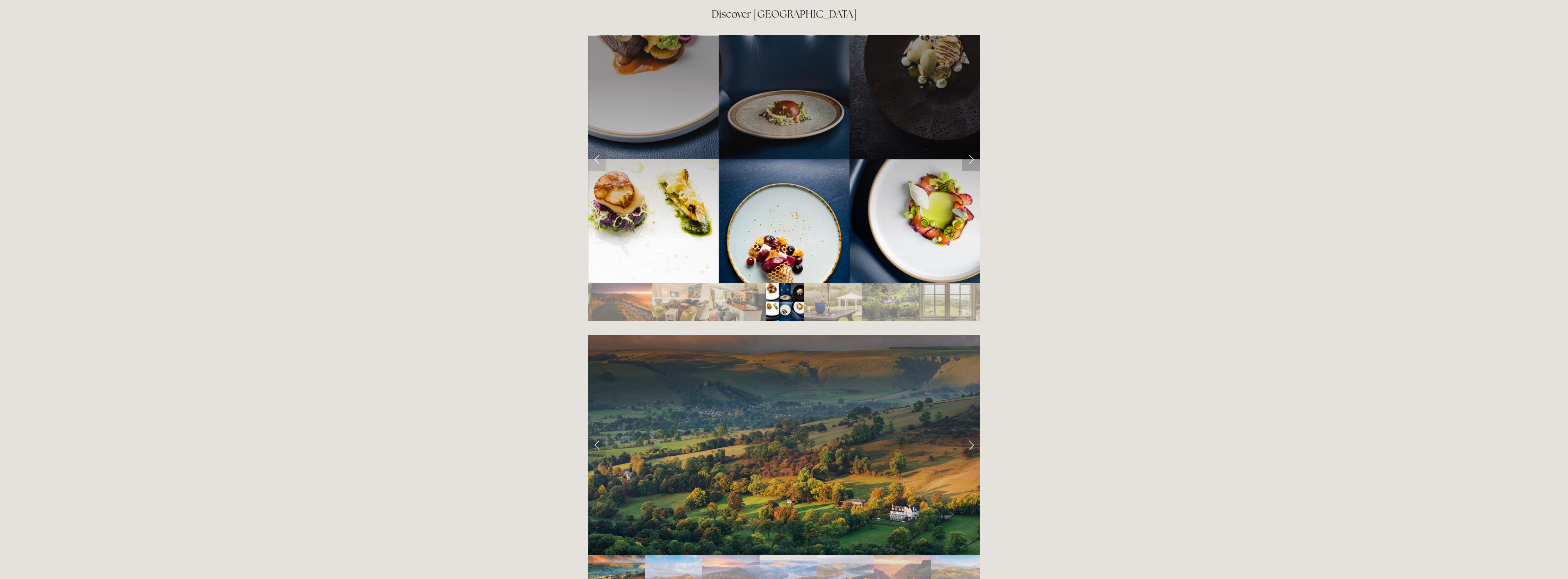
click at [972, 147] on link "Next Slide" at bounding box center [971, 158] width 18 height 24
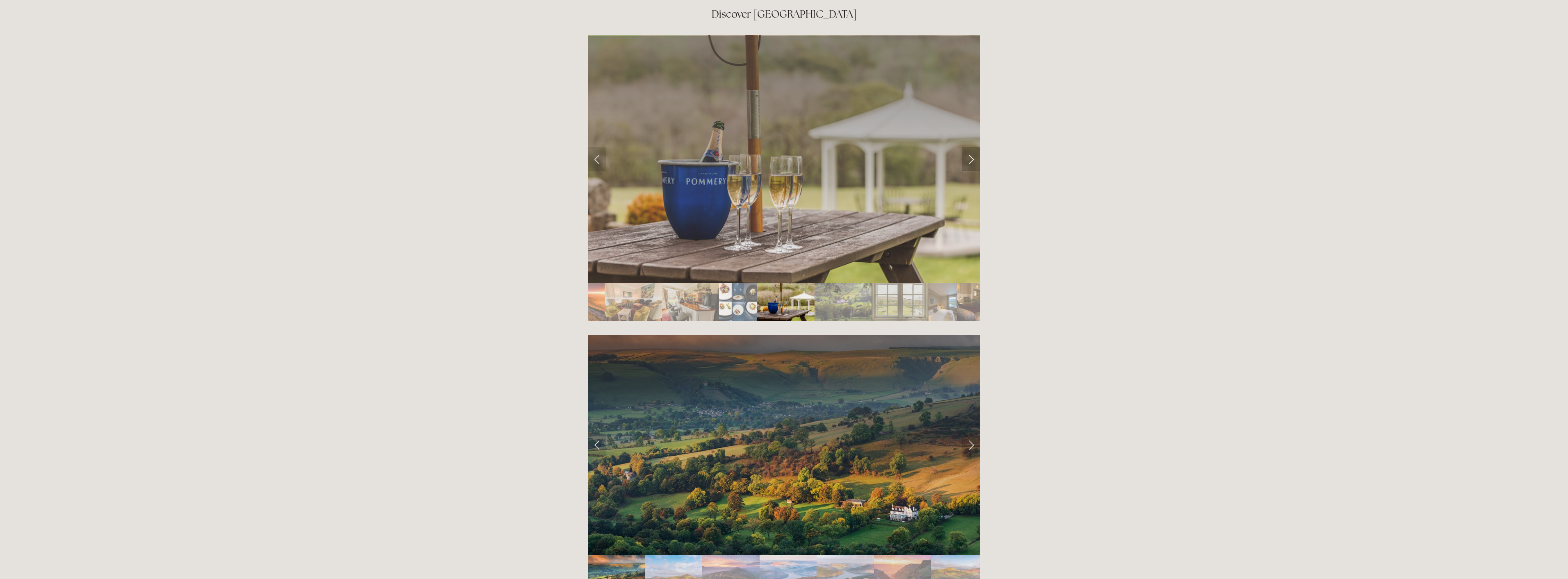
click at [972, 147] on link "Next Slide" at bounding box center [971, 158] width 18 height 24
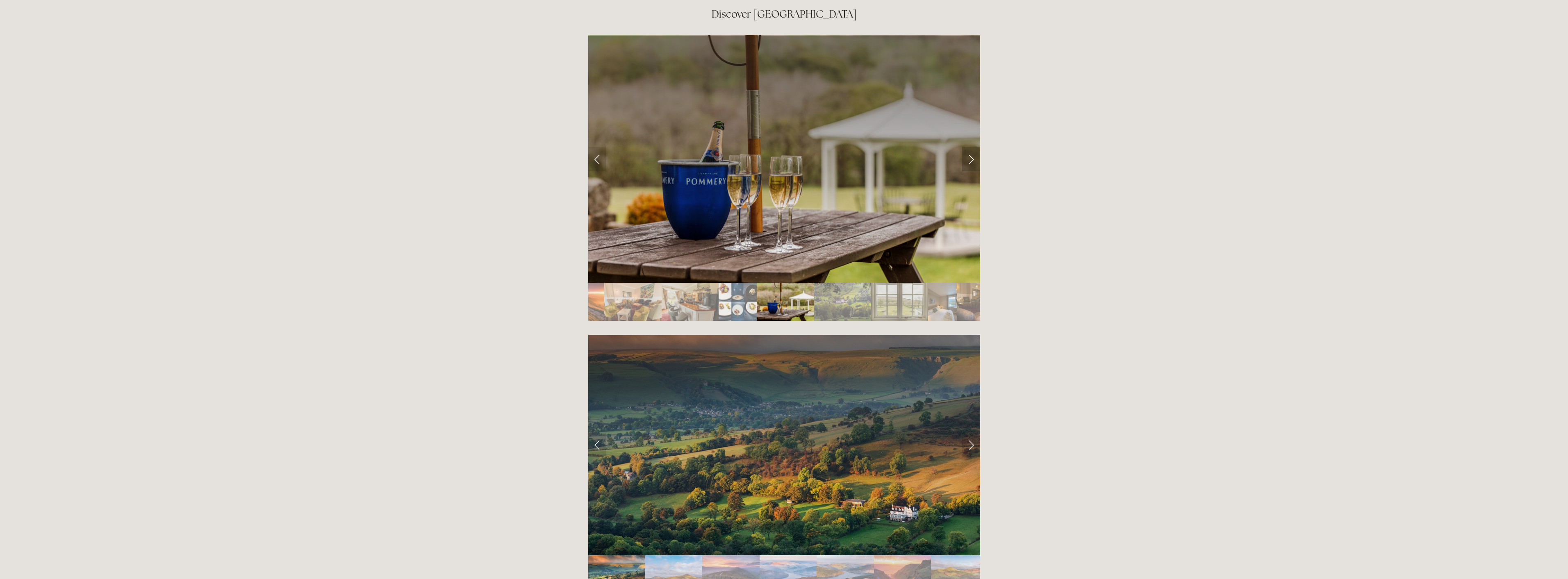
click at [972, 147] on link "Next Slide" at bounding box center [971, 158] width 18 height 24
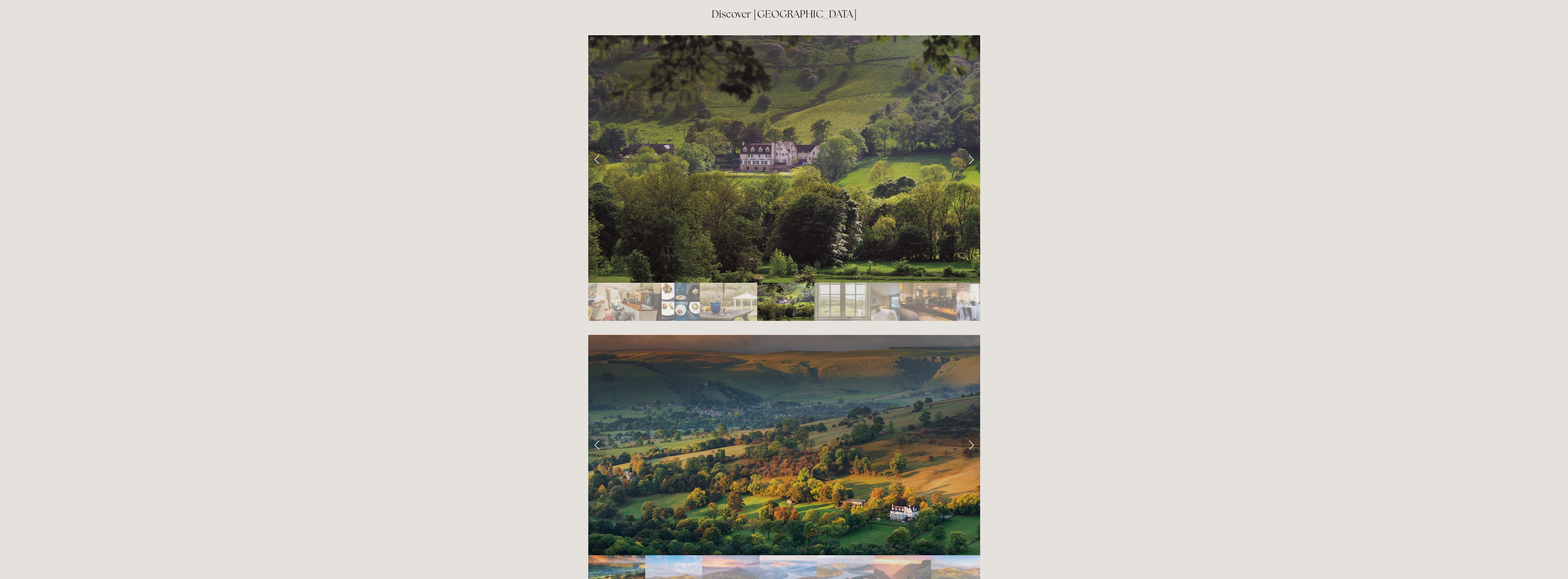
click at [972, 147] on link "Next Slide" at bounding box center [971, 158] width 18 height 24
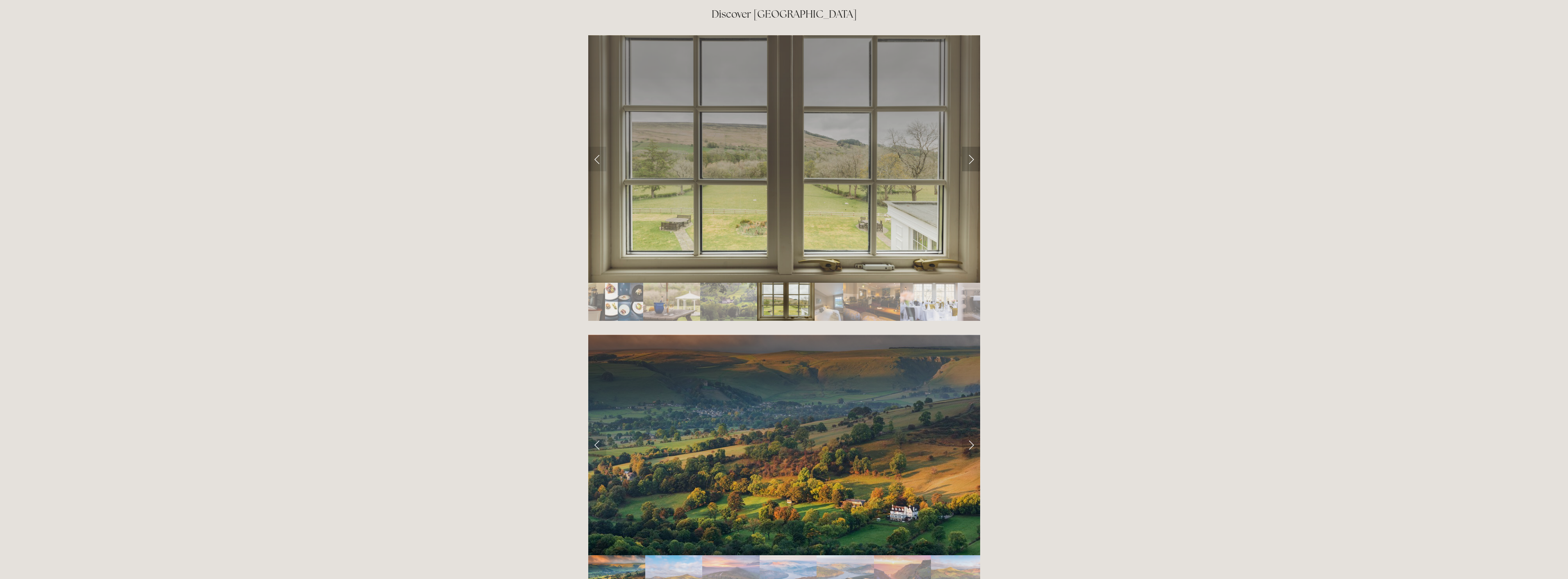
click at [972, 147] on link "Next Slide" at bounding box center [971, 158] width 18 height 24
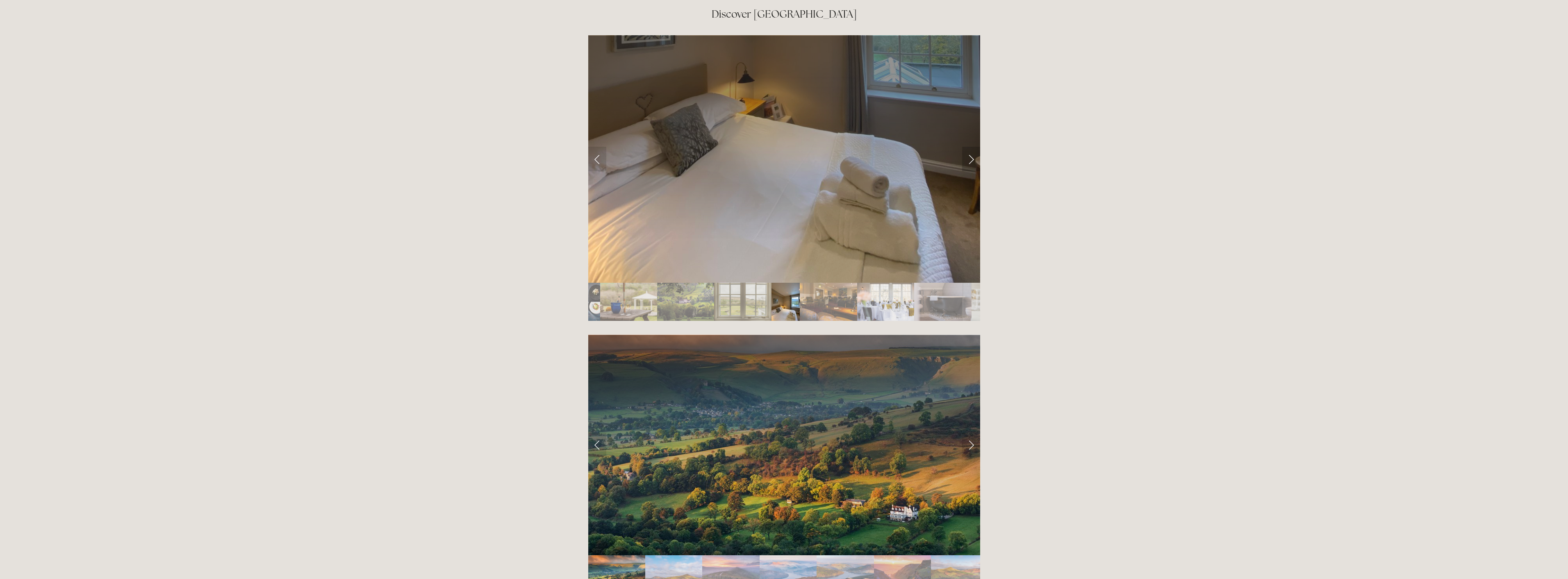
click at [972, 147] on link "Next Slide" at bounding box center [971, 158] width 18 height 24
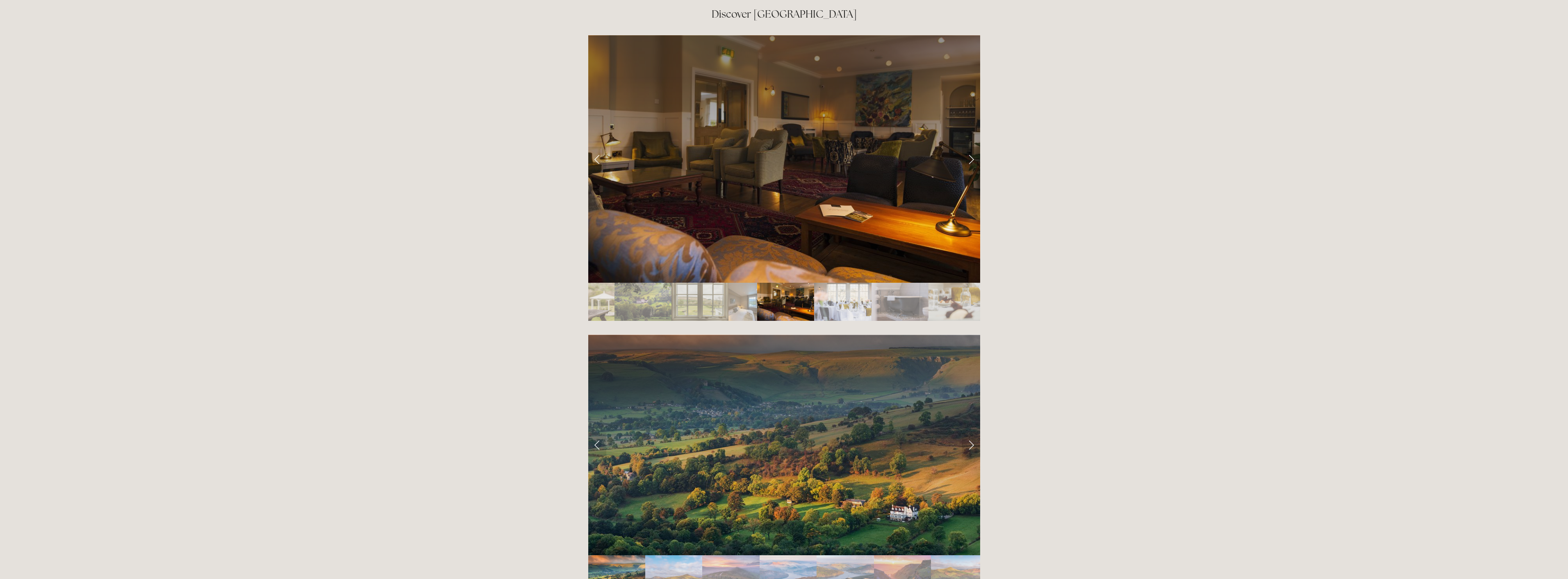
click at [972, 147] on link "Next Slide" at bounding box center [971, 158] width 18 height 24
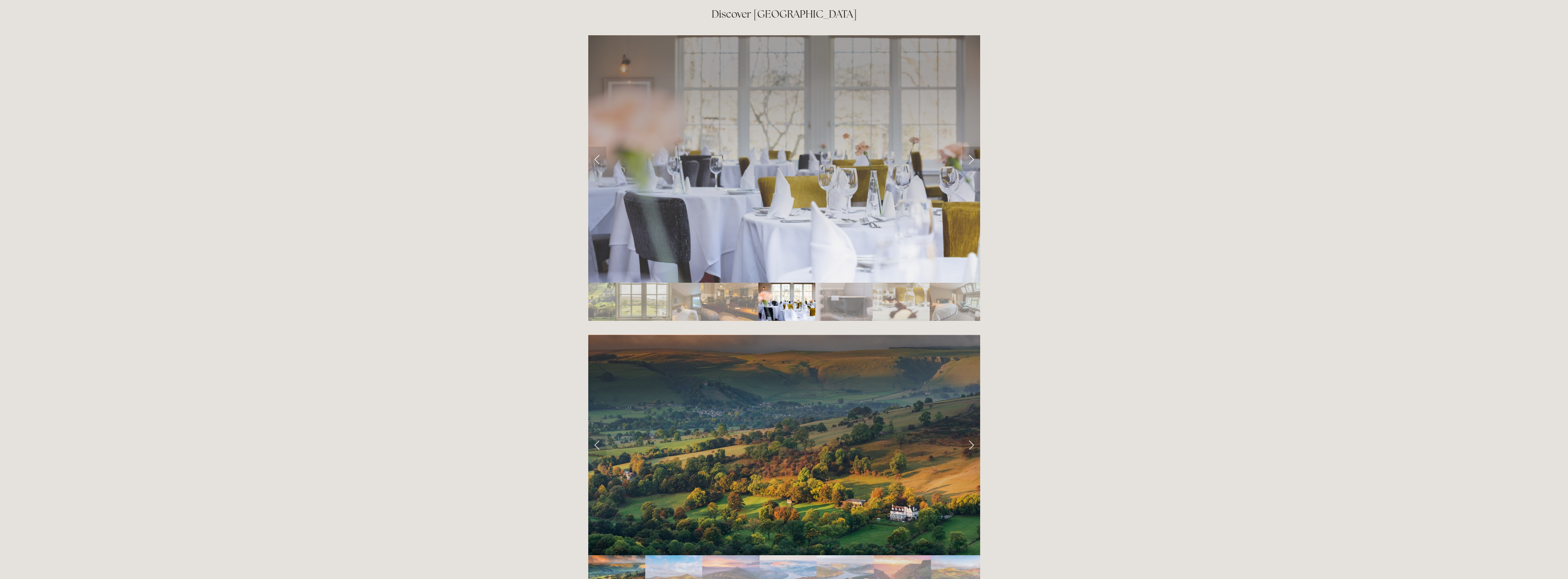
click at [972, 147] on link "Next Slide" at bounding box center [971, 158] width 18 height 24
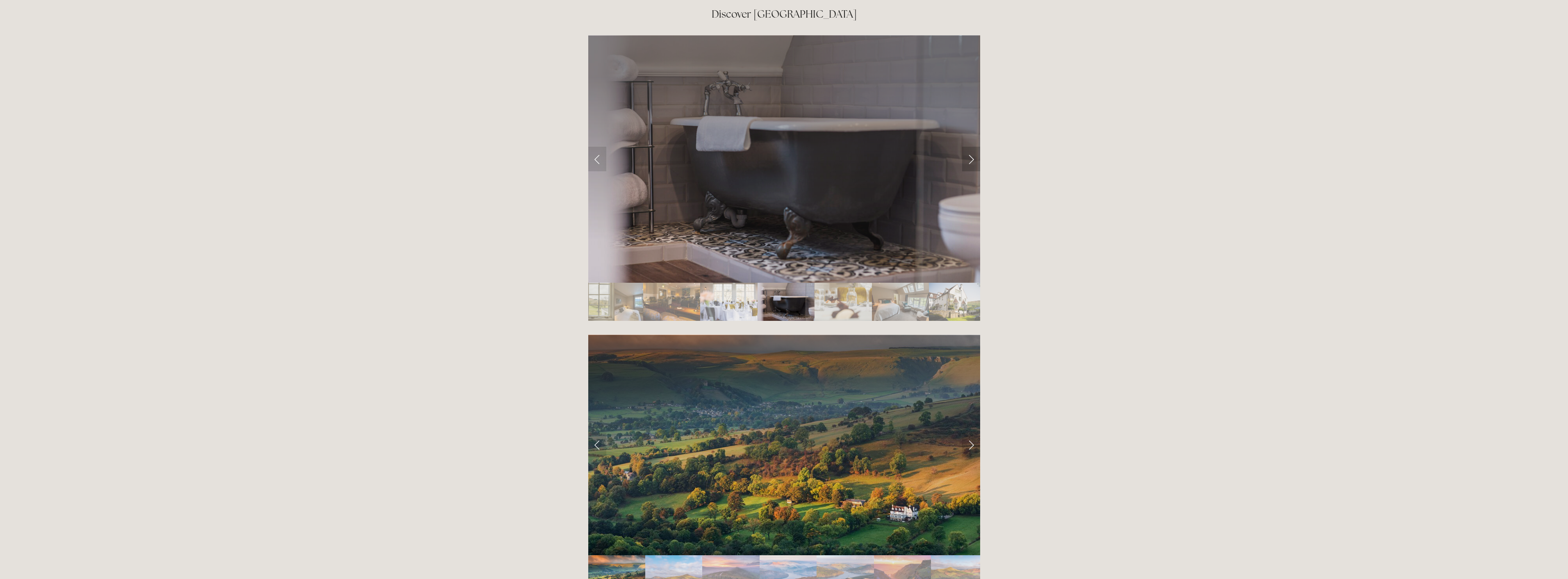
click at [972, 147] on link "Next Slide" at bounding box center [971, 158] width 18 height 24
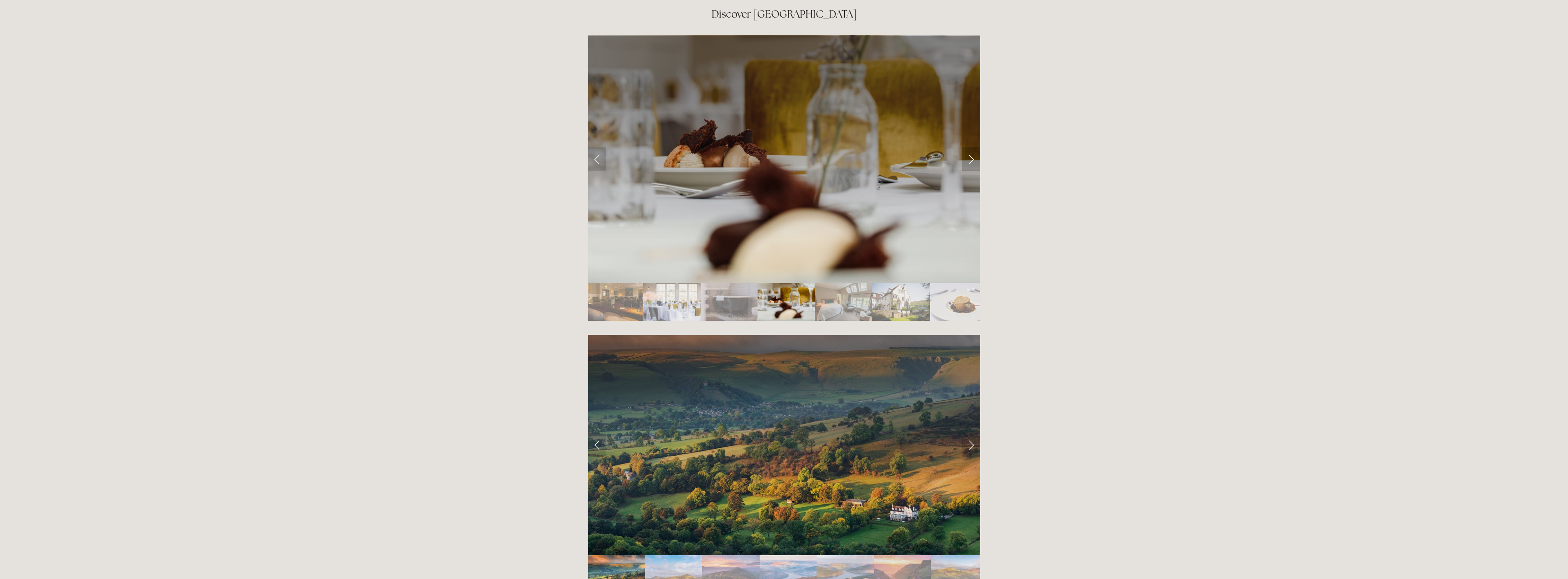
click at [972, 147] on link "Next Slide" at bounding box center [971, 158] width 18 height 24
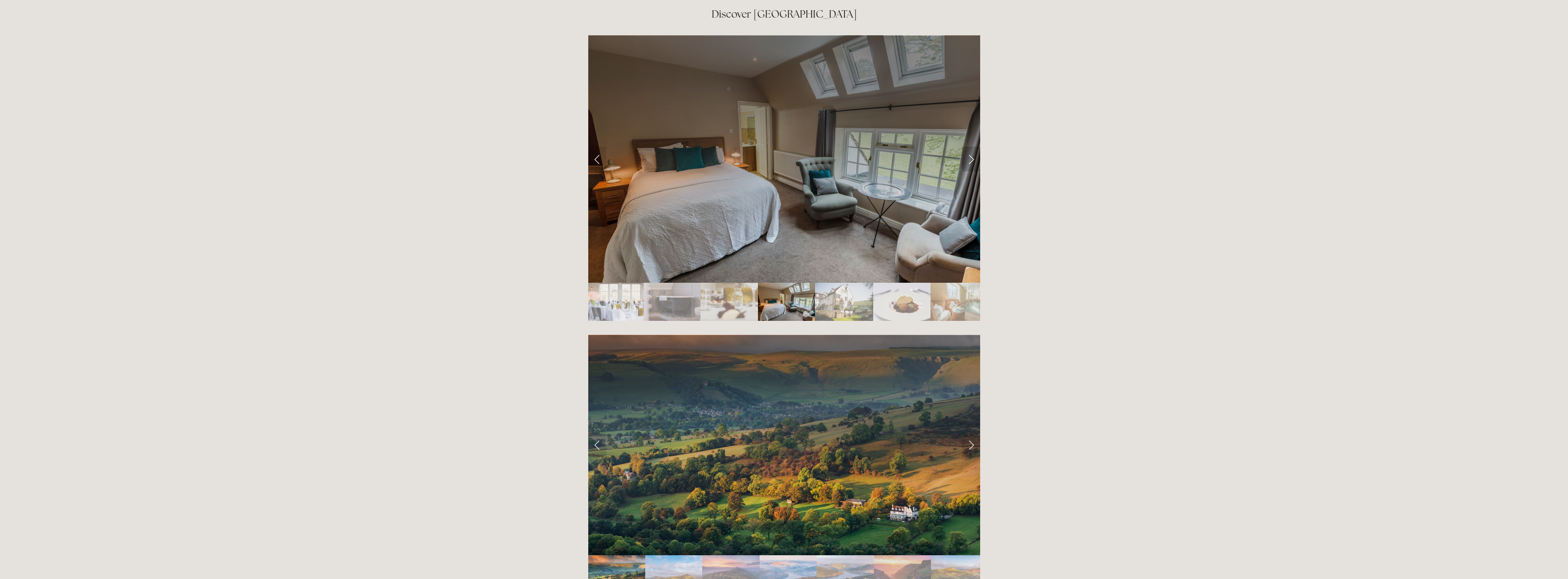
click at [972, 147] on link "Next Slide" at bounding box center [971, 158] width 18 height 24
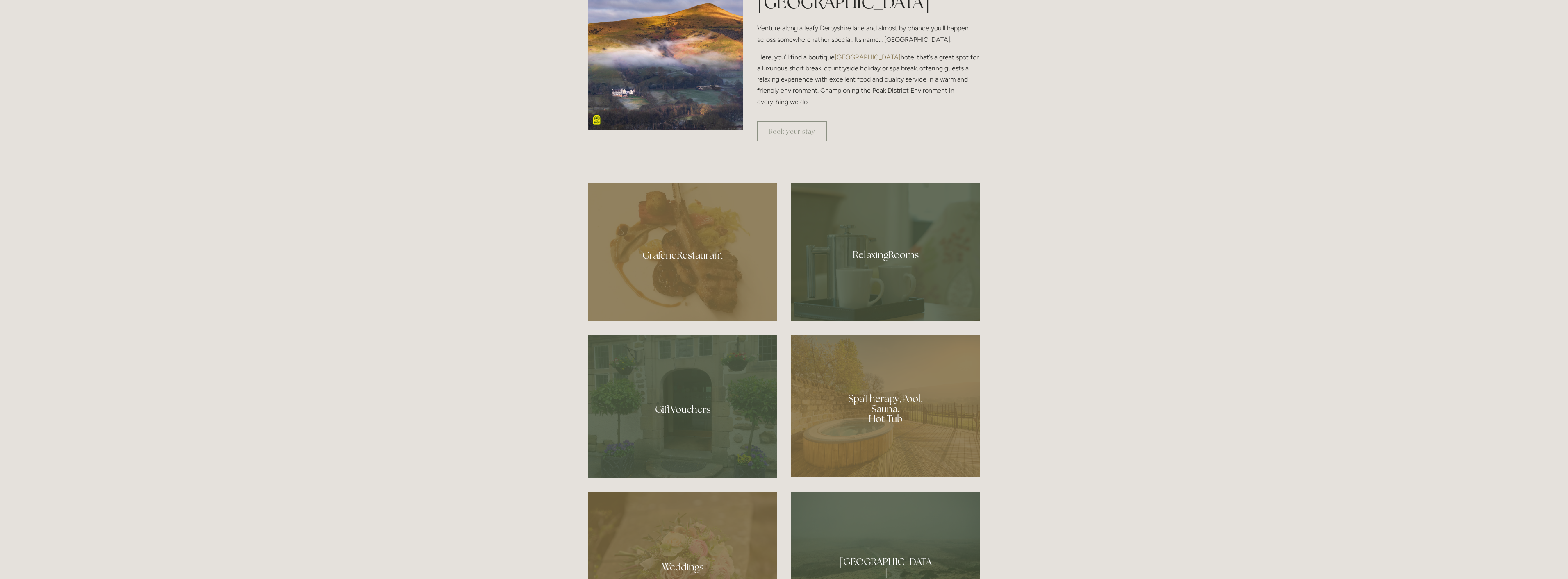
scroll to position [547, 0]
